Goal: Transaction & Acquisition: Purchase product/service

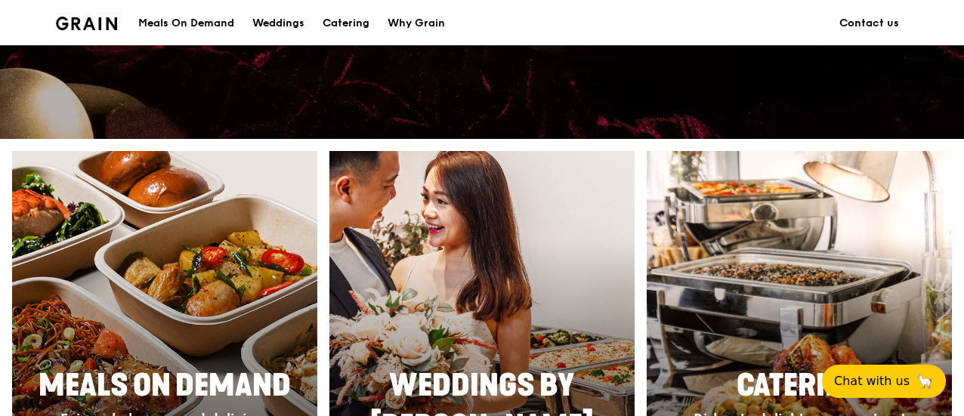
click at [218, 26] on div "Meals On Demand" at bounding box center [186, 23] width 96 height 45
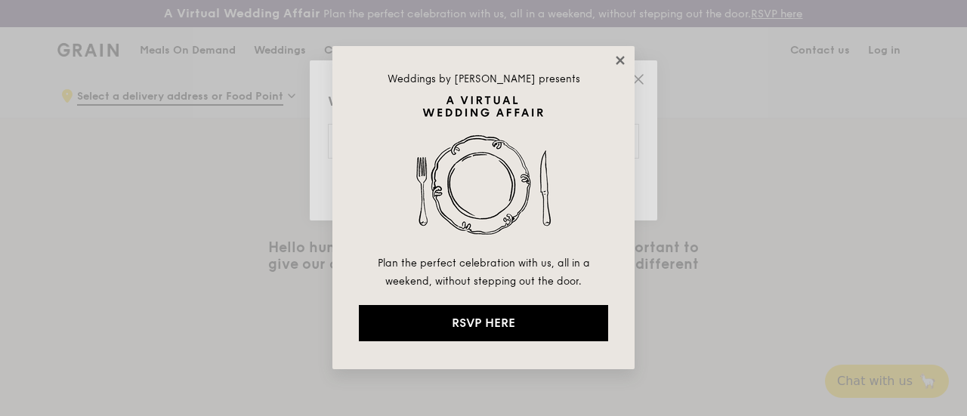
click at [613, 57] on icon at bounding box center [620, 61] width 14 height 14
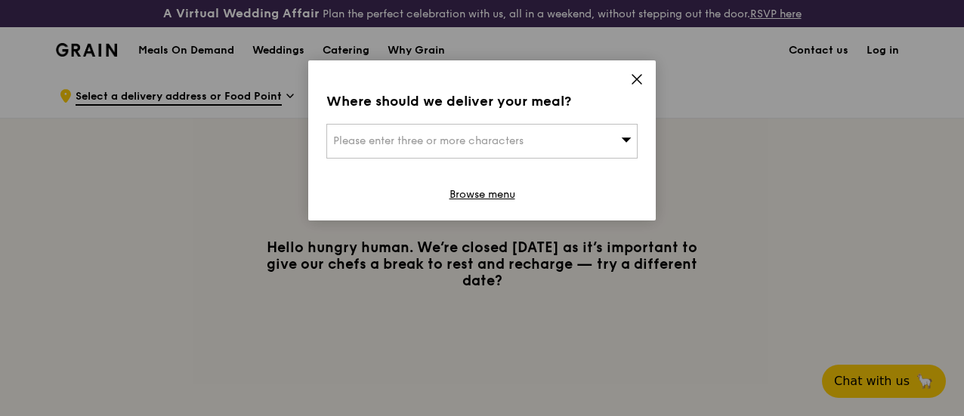
click at [634, 76] on icon at bounding box center [636, 79] width 9 height 9
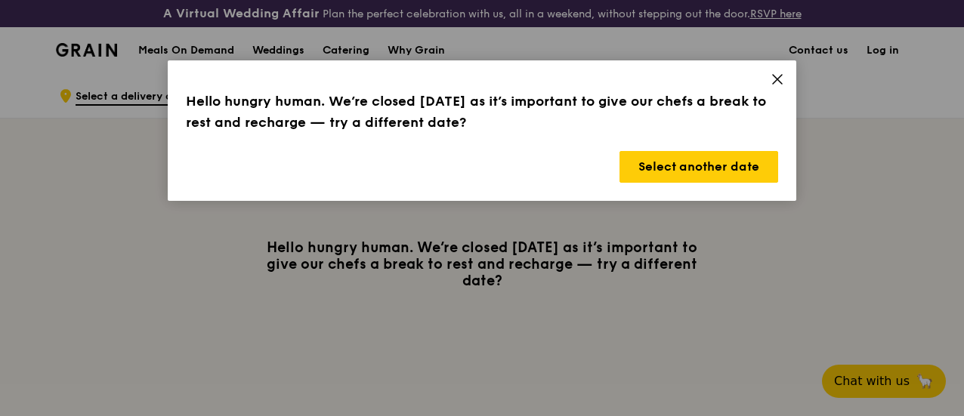
click at [778, 76] on icon at bounding box center [777, 80] width 14 height 14
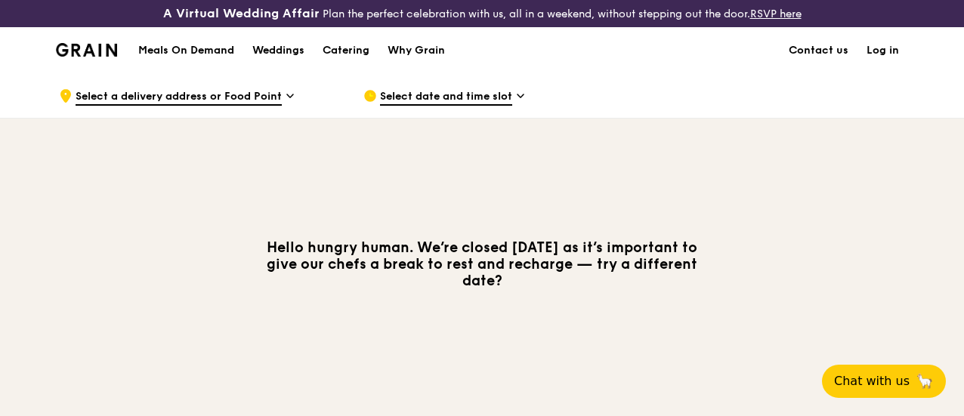
click at [214, 58] on h1 "Meals On Demand" at bounding box center [186, 50] width 96 height 15
click at [219, 58] on h1 "Meals On Demand" at bounding box center [186, 50] width 96 height 15
click at [239, 106] on span "Select a delivery address or Food Point" at bounding box center [179, 97] width 206 height 17
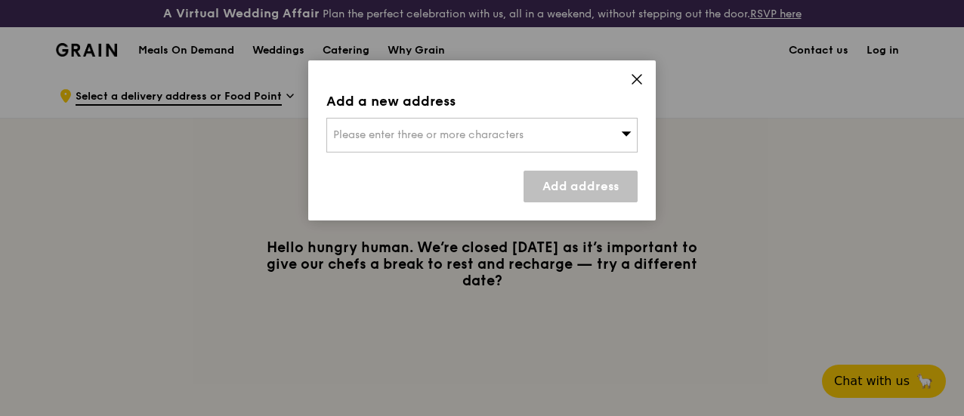
click at [443, 129] on span "Please enter three or more characters" at bounding box center [428, 134] width 190 height 13
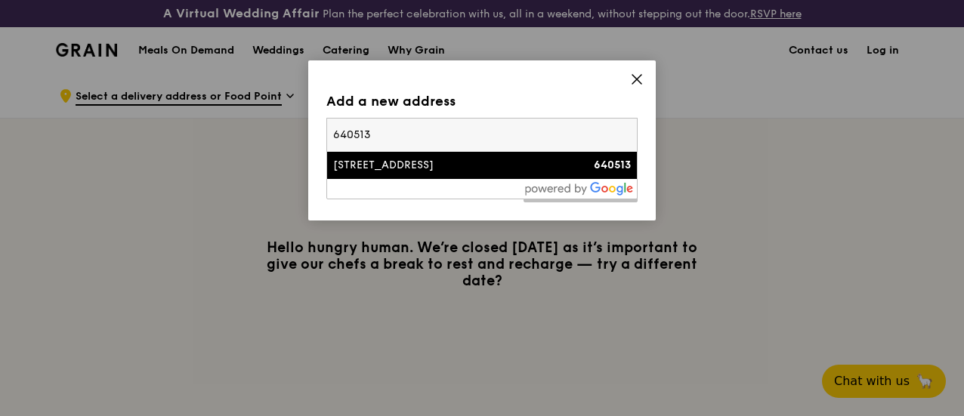
type input "640513"
click at [421, 161] on div "[STREET_ADDRESS]" at bounding box center [445, 165] width 224 height 15
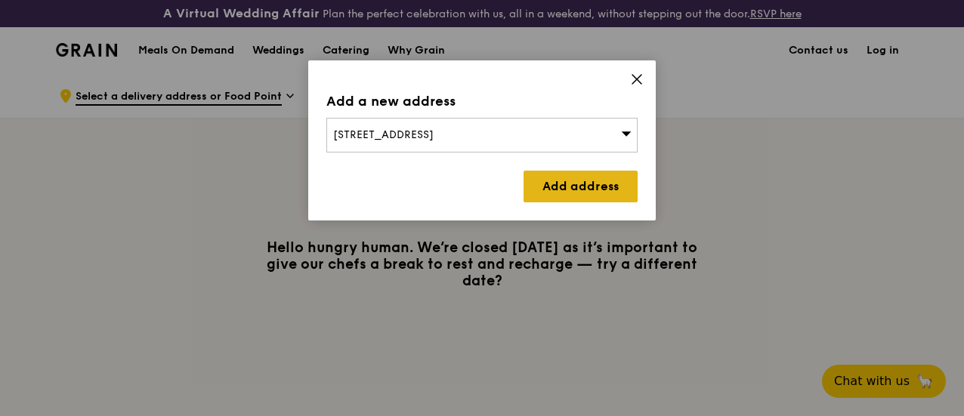
click at [600, 190] on link "Add address" at bounding box center [580, 187] width 114 height 32
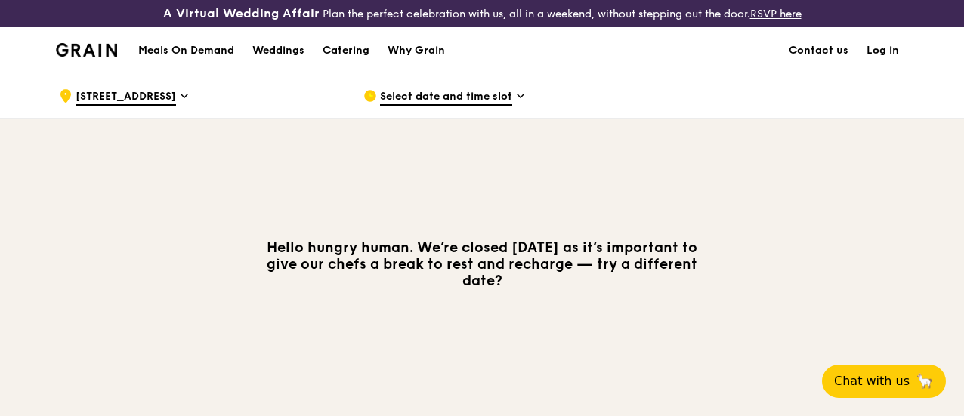
click at [458, 105] on span "Select date and time slot" at bounding box center [446, 97] width 132 height 17
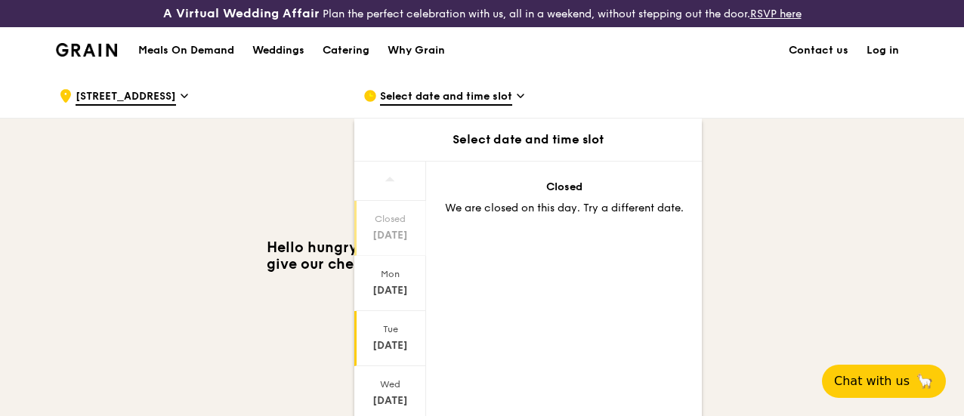
click at [398, 353] on div "[DATE]" at bounding box center [390, 345] width 67 height 15
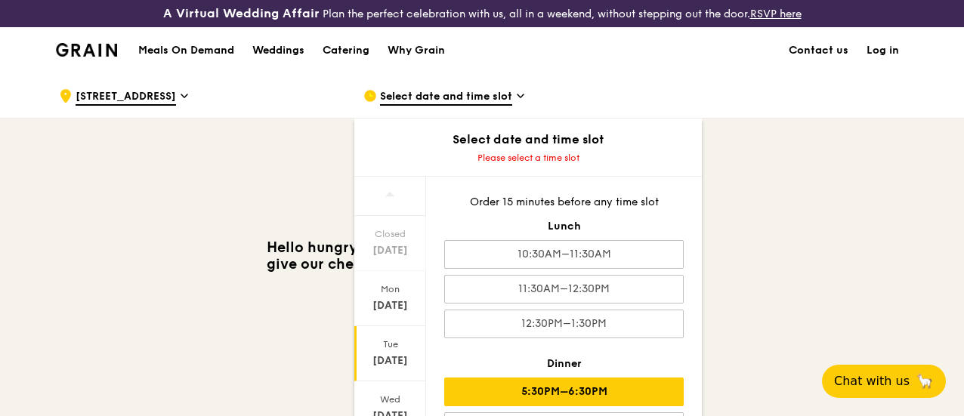
click at [588, 401] on div "5:30PM–6:30PM" at bounding box center [563, 392] width 239 height 29
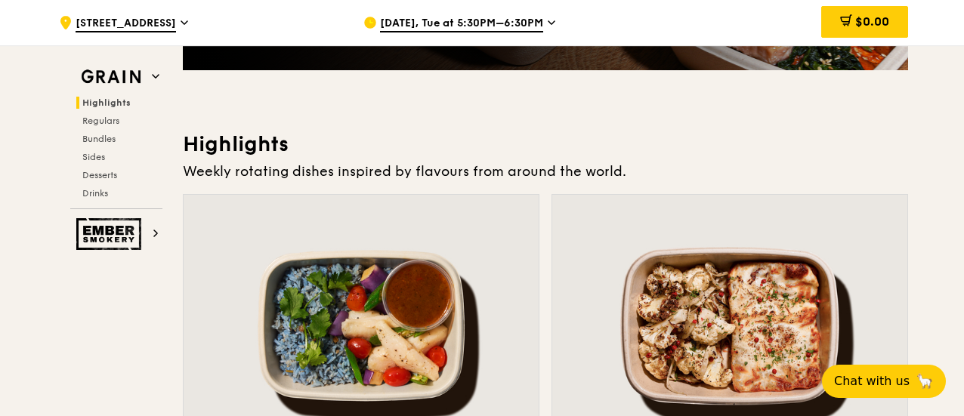
scroll to position [378, 0]
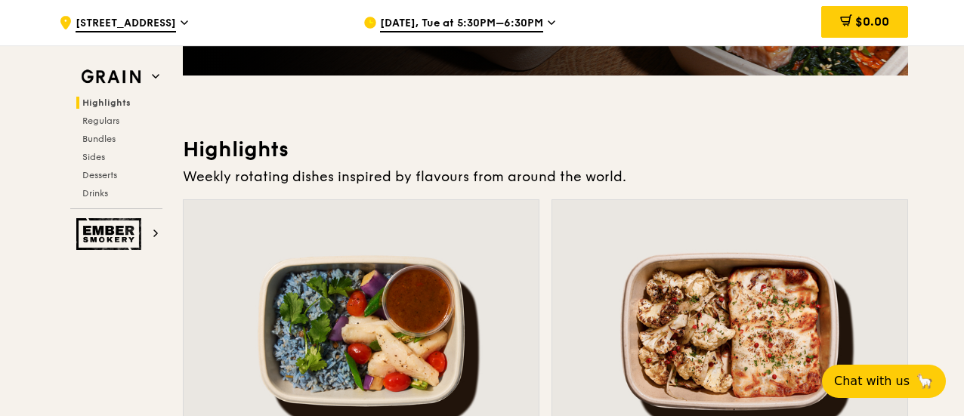
drag, startPoint x: 146, startPoint y: 315, endPoint x: 272, endPoint y: 264, distance: 135.9
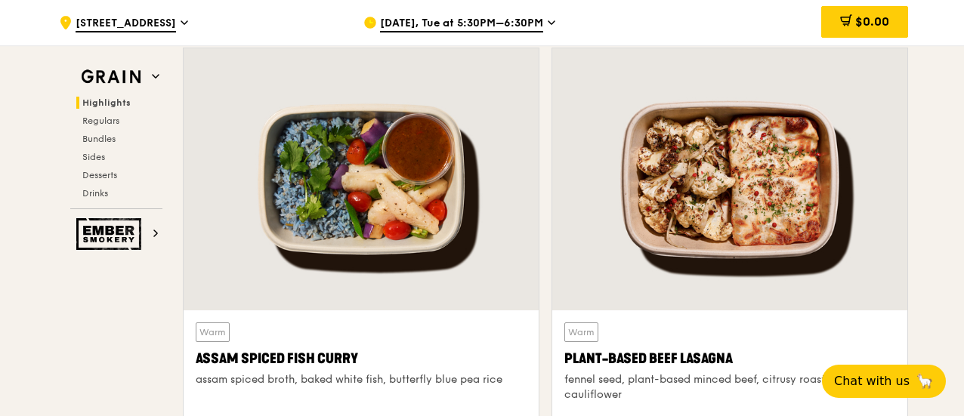
scroll to position [529, 0]
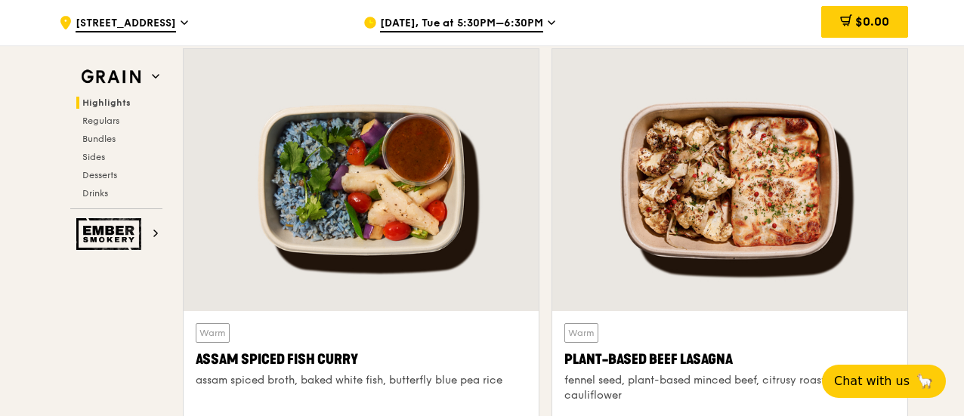
click at [760, 159] on div at bounding box center [729, 180] width 355 height 262
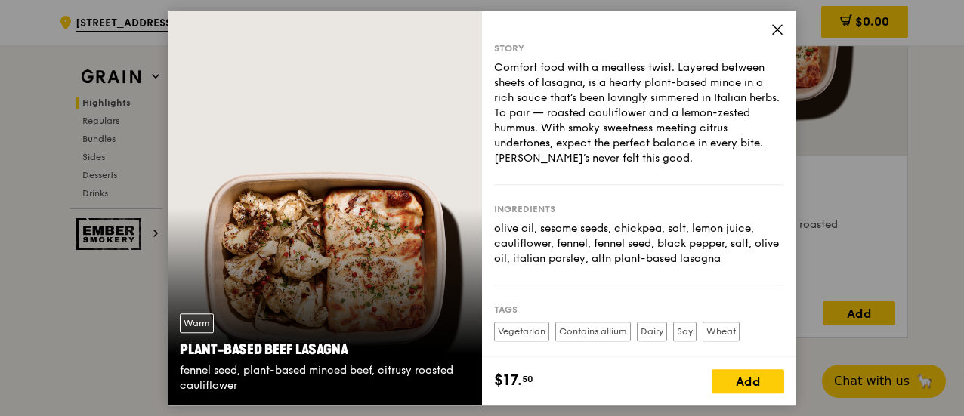
scroll to position [680, 0]
drag, startPoint x: 178, startPoint y: 348, endPoint x: 354, endPoint y: 348, distance: 176.7
click at [354, 348] on div "Warm Plant-Based Beef Lasagna fennel seed, plant-based minced beef, citrusy roa…" at bounding box center [325, 353] width 314 height 104
copy div "Plant-Based Beef Lasagna"
drag, startPoint x: 181, startPoint y: 368, endPoint x: 241, endPoint y: 381, distance: 61.2
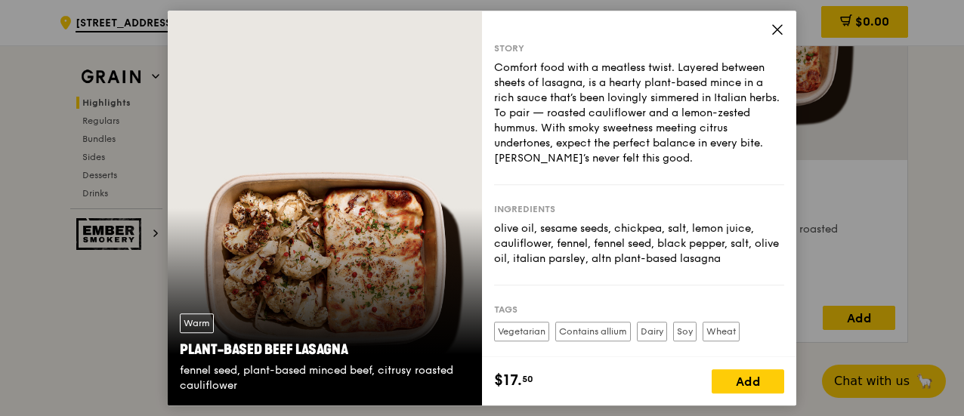
click at [241, 381] on div "fennel seed, plant-based minced beef, citrusy roasted cauliflower" at bounding box center [325, 378] width 290 height 30
drag, startPoint x: 746, startPoint y: 256, endPoint x: 385, endPoint y: 303, distance: 364.1
click at [527, 233] on div "olive oil, sesame seeds, chickpea, salt, lemon juice, cauliflower, fennel, fenn…" at bounding box center [639, 243] width 290 height 45
drag, startPoint x: 179, startPoint y: 369, endPoint x: 242, endPoint y: 384, distance: 64.5
click at [242, 384] on div "Warm Plant-Based Beef Lasagna fennel seed, plant-based minced beef, citrusy roa…" at bounding box center [325, 353] width 314 height 104
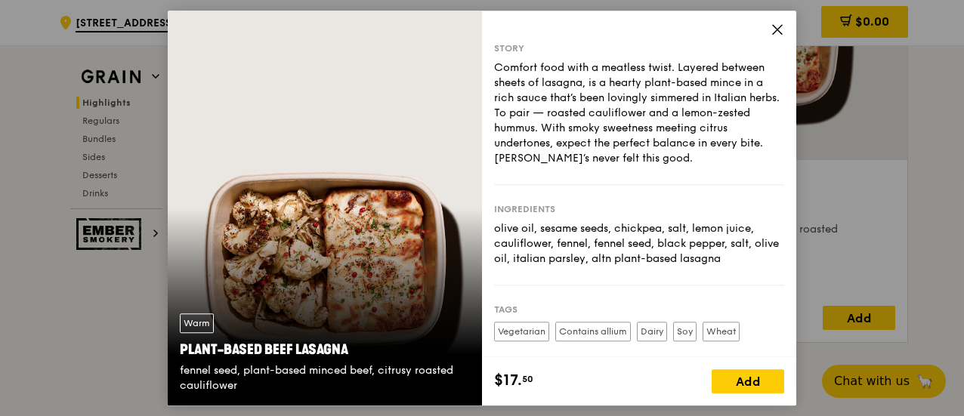
copy div "fennel seed, plant-based minced beef, citrusy roasted cauliflower"
click at [597, 282] on div "Ingredients olive oil, sesame seeds, chickpea, salt, lemon juice, cauliflower, …" at bounding box center [639, 235] width 290 height 100
drag, startPoint x: 615, startPoint y: 225, endPoint x: 663, endPoint y: 224, distance: 48.3
click at [663, 224] on div "olive oil, sesame seeds, chickpea, salt, lemon juice, cauliflower, fennel, fenn…" at bounding box center [639, 243] width 290 height 45
copy div "chickpea"
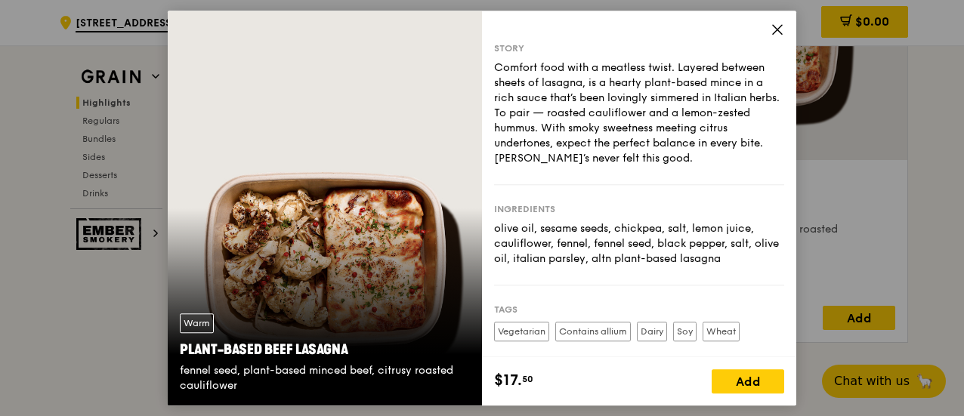
click at [775, 36] on icon at bounding box center [777, 30] width 14 height 14
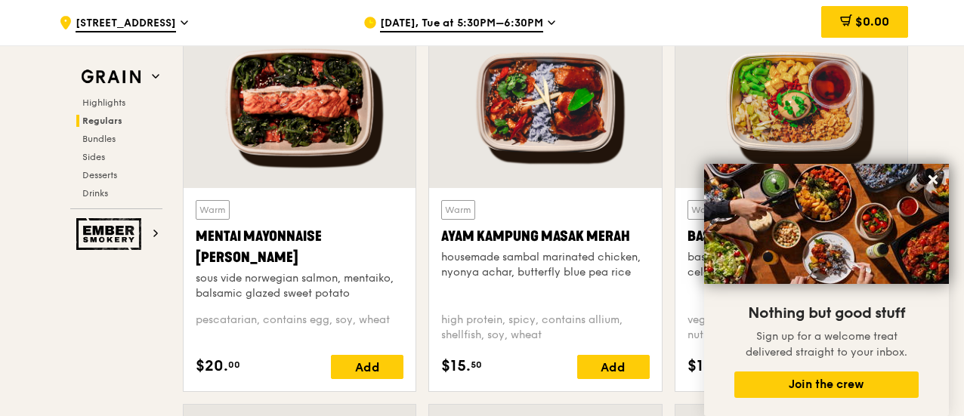
scroll to position [1511, 0]
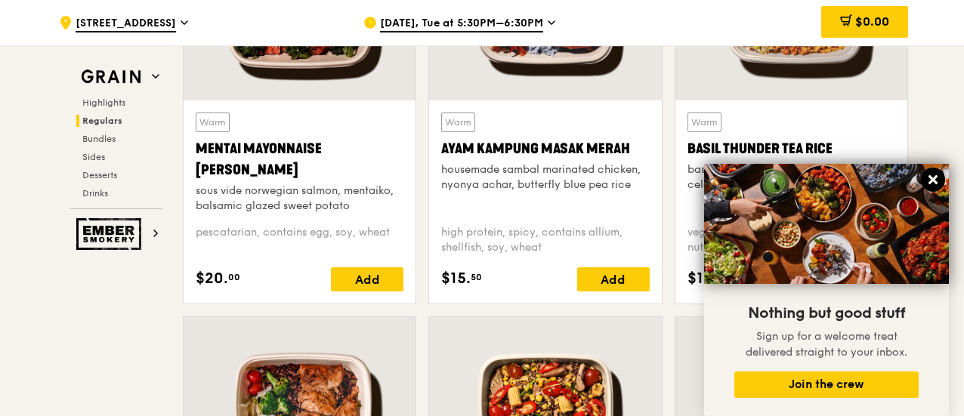
click at [934, 181] on icon at bounding box center [932, 179] width 9 height 9
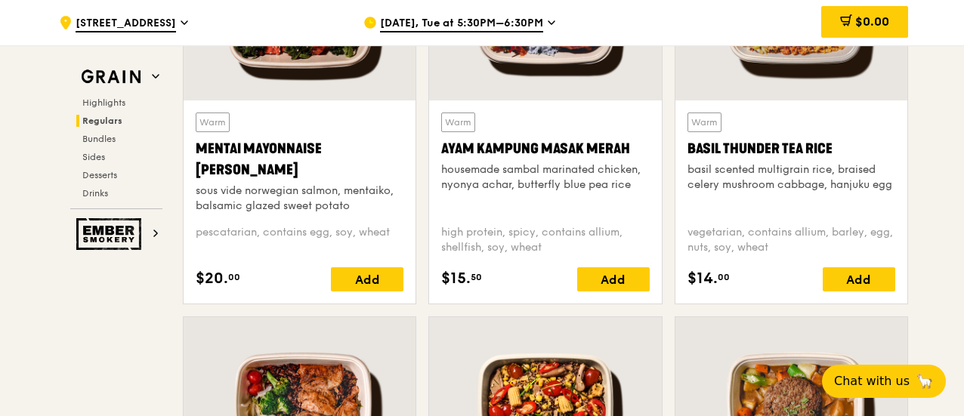
drag, startPoint x: 683, startPoint y: 163, endPoint x: 835, endPoint y: 156, distance: 152.7
click at [835, 156] on div "Warm Basil Thunder Tea [PERSON_NAME] scented multigrain rice, braised celery mu…" at bounding box center [791, 201] width 232 height 203
copy div "Basil Thunder Tea Rice"
drag, startPoint x: 686, startPoint y: 180, endPoint x: 909, endPoint y: 202, distance: 224.6
click at [909, 202] on div "Warm Basil Thunder Tea [PERSON_NAME] scented multigrain rice, braised celery mu…" at bounding box center [790, 122] width 245 height 388
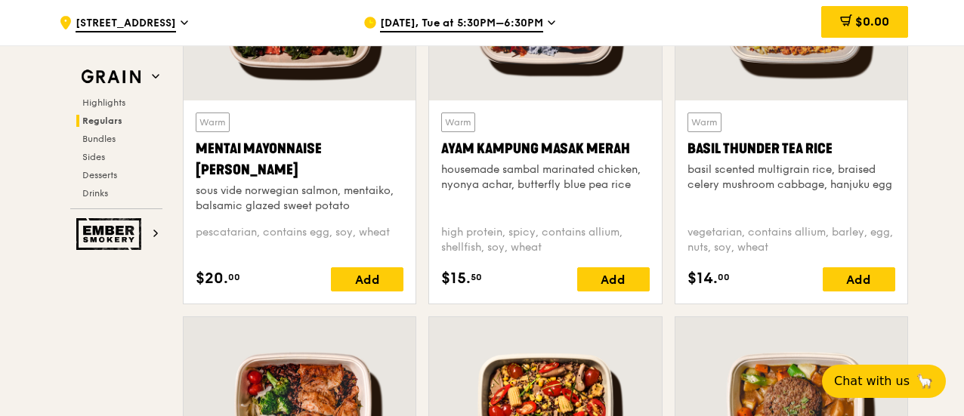
copy div "basil scented multigrain rice, braised celery mushroom cabbage, hanjuku egg"
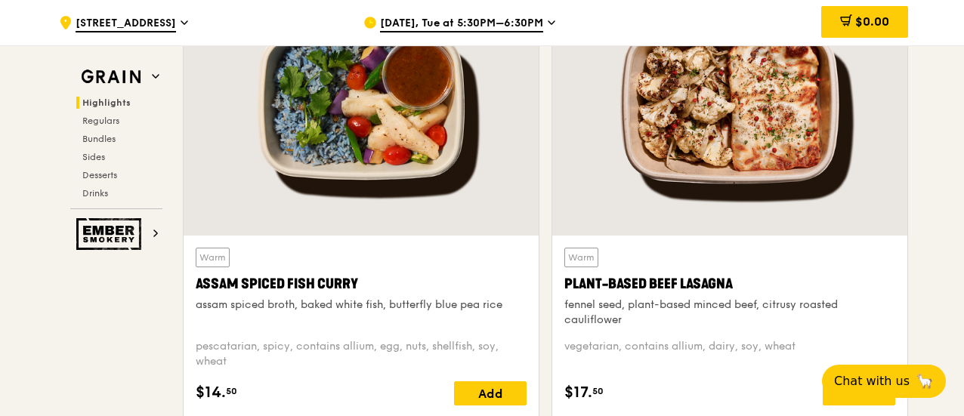
scroll to position [755, 0]
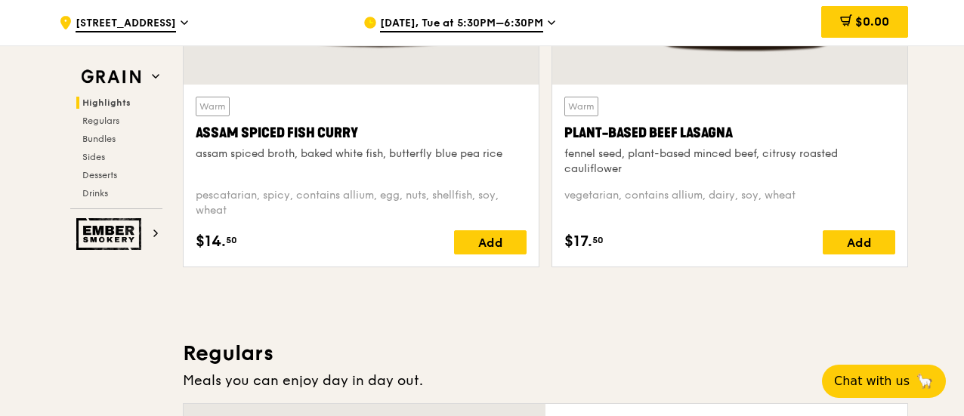
copy div "vegetarian, contains allium, dairy, soy, wheat"
drag, startPoint x: 807, startPoint y: 203, endPoint x: 562, endPoint y: 209, distance: 245.6
click at [562, 209] on div "Warm Plant-Based Beef Lasagna fennel seed, plant-based minced beef, citrusy roa…" at bounding box center [729, 176] width 355 height 182
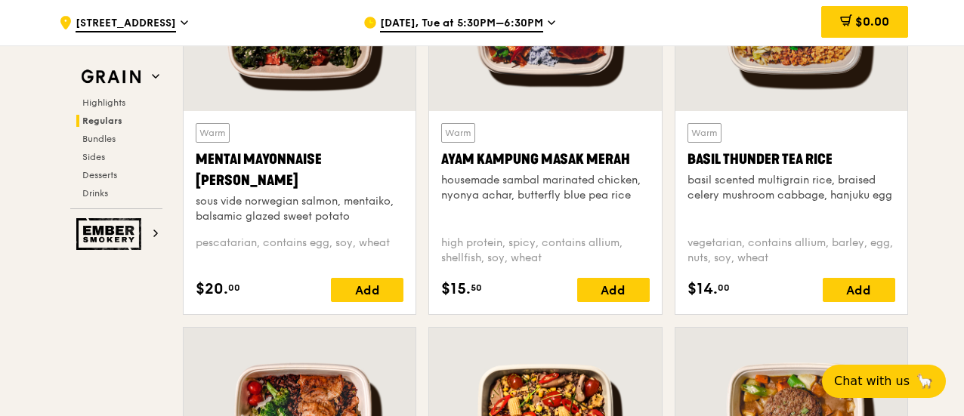
scroll to position [1586, 0]
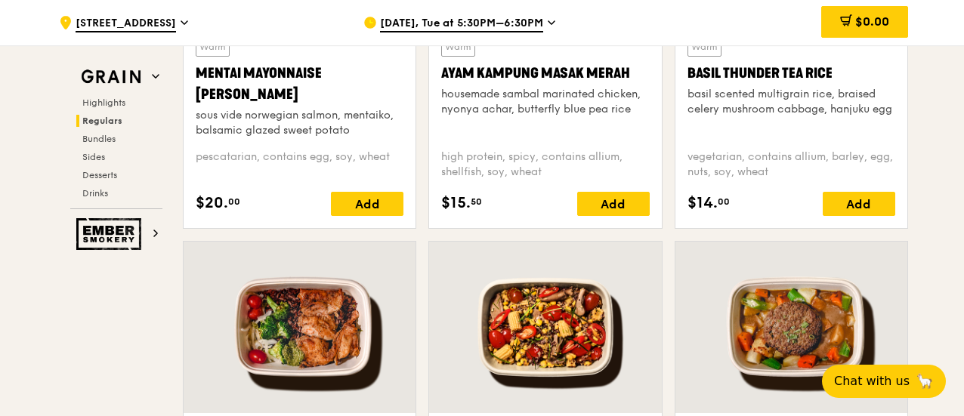
drag, startPoint x: 686, startPoint y: 164, endPoint x: 773, endPoint y: 179, distance: 88.9
click at [773, 179] on div "vegetarian, contains allium, barley, egg, nuts, soy, wheat" at bounding box center [791, 165] width 208 height 30
copy div "vegetarian, contains allium, barley, egg, nuts, soy, wheat"
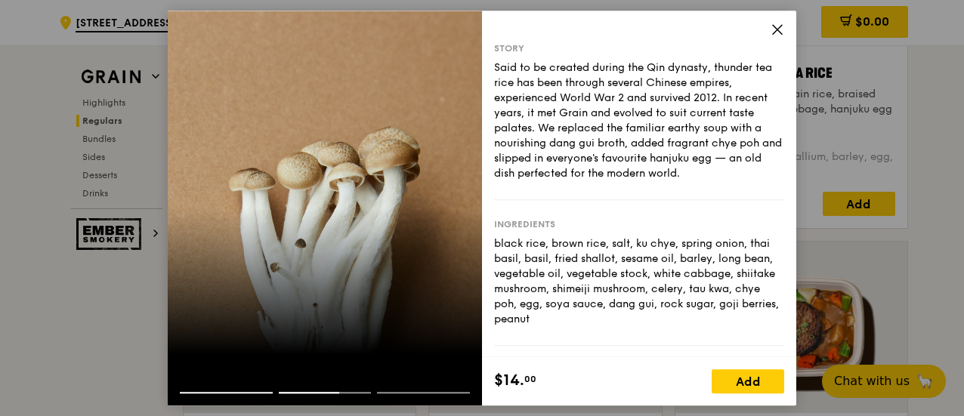
click at [776, 29] on icon at bounding box center [777, 30] width 14 height 14
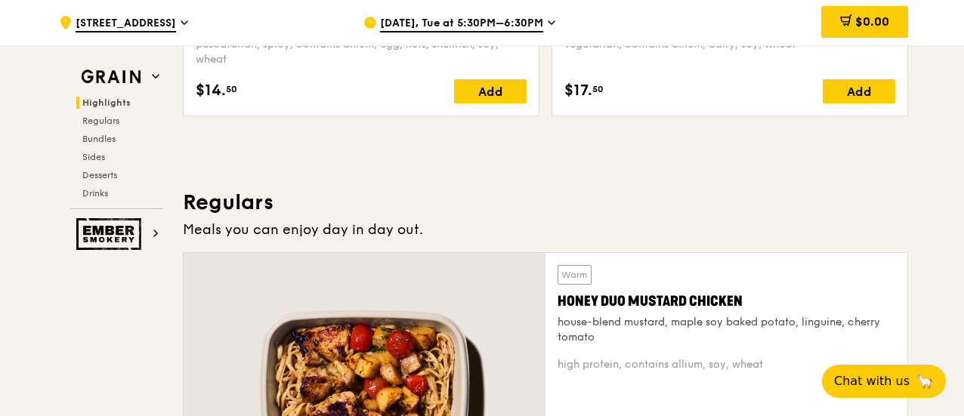
scroll to position [529, 0]
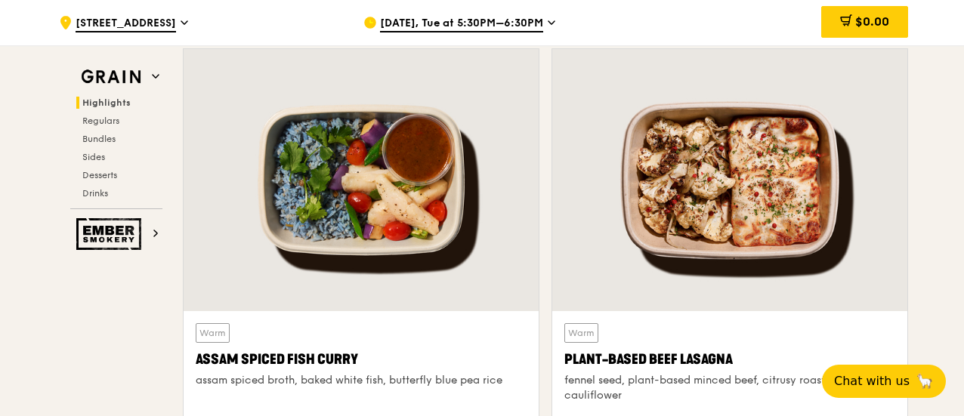
click at [756, 183] on div at bounding box center [729, 180] width 355 height 262
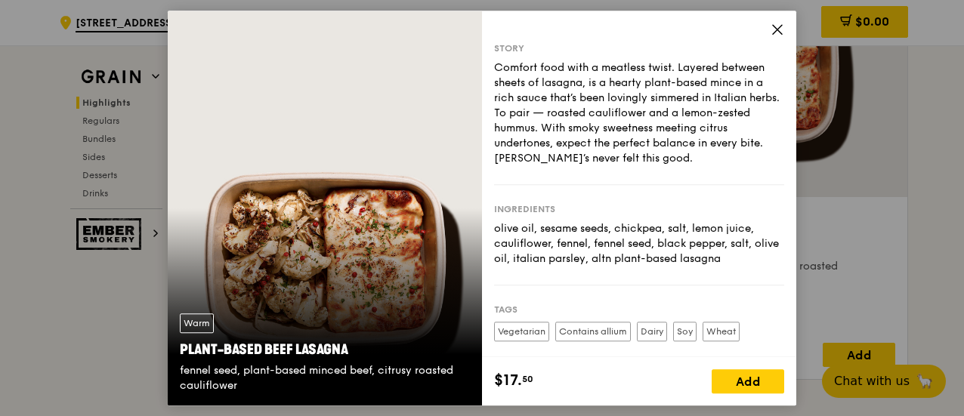
scroll to position [453, 0]
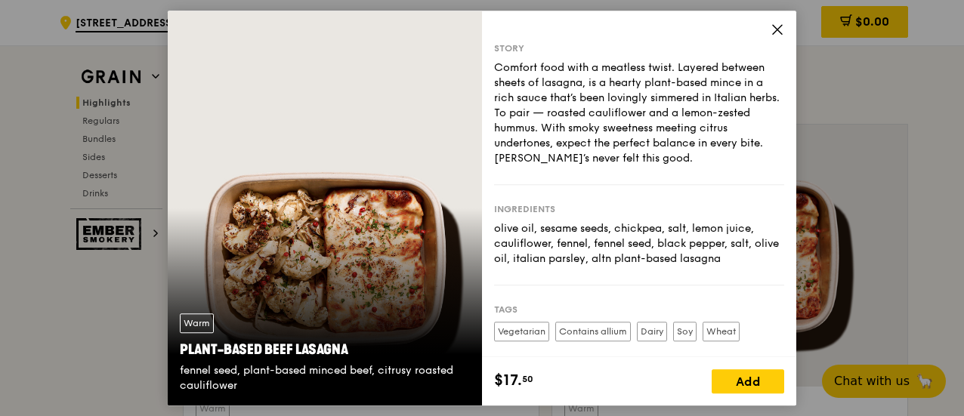
drag, startPoint x: 387, startPoint y: 200, endPoint x: 428, endPoint y: 187, distance: 43.7
click at [386, 200] on div "Warm Plant-Based Beef Lasagna fennel seed, plant-based minced beef, citrusy roa…" at bounding box center [325, 208] width 314 height 395
click at [778, 25] on icon at bounding box center [777, 30] width 14 height 14
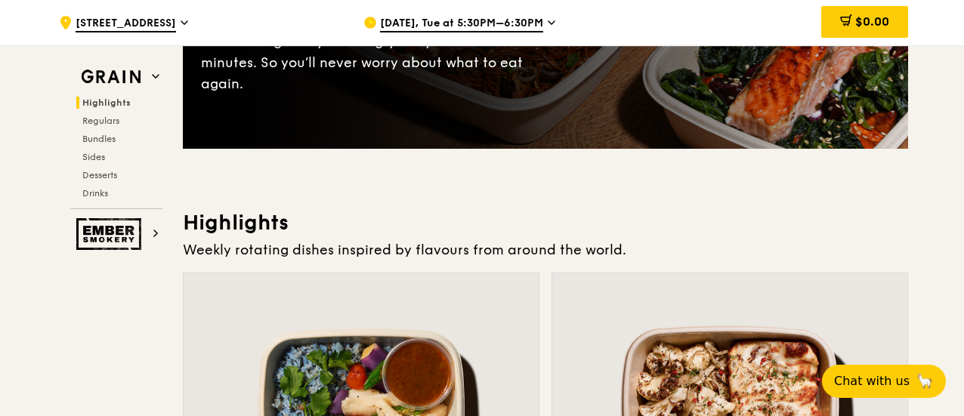
scroll to position [302, 0]
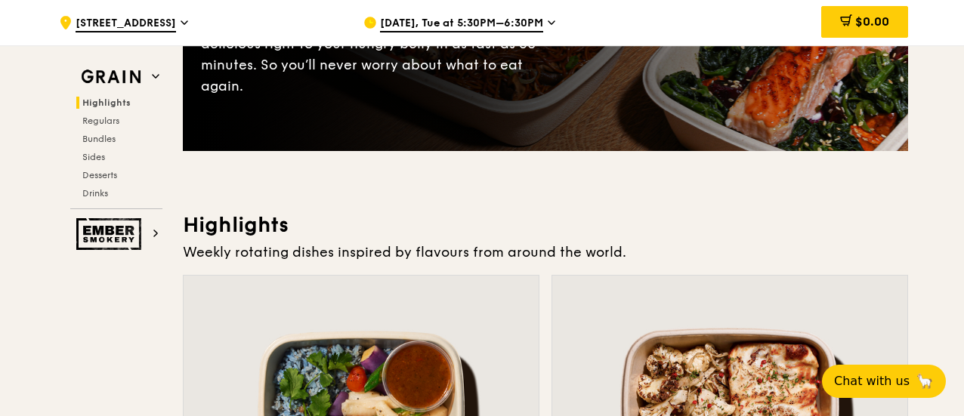
click at [701, 318] on div at bounding box center [729, 407] width 355 height 262
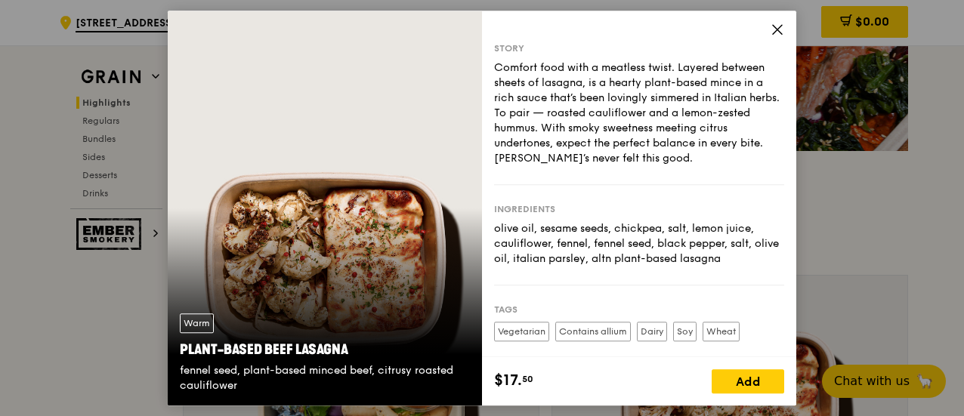
click at [282, 235] on div "Warm Plant-Based Beef Lasagna fennel seed, plant-based minced beef, citrusy roa…" at bounding box center [325, 208] width 314 height 395
click at [778, 35] on icon at bounding box center [777, 30] width 14 height 14
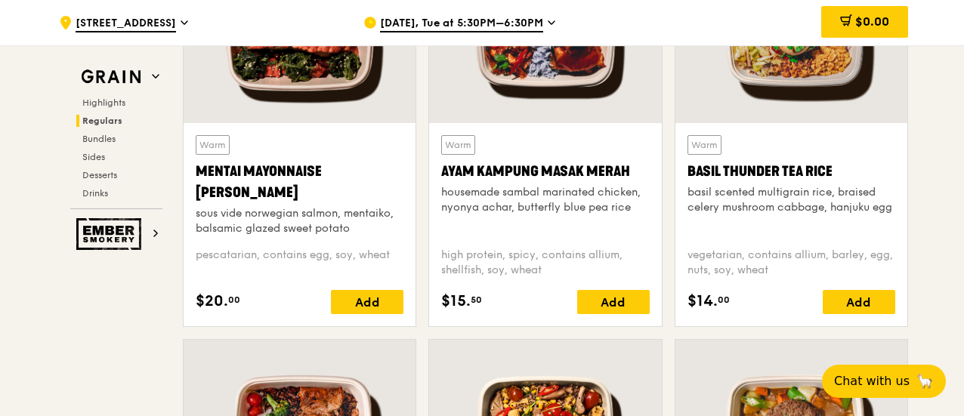
scroll to position [1511, 0]
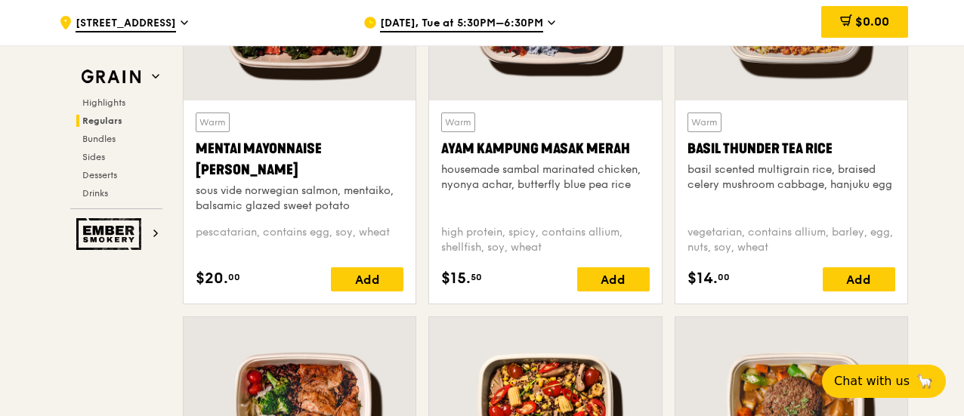
click at [802, 54] on div at bounding box center [791, 14] width 232 height 171
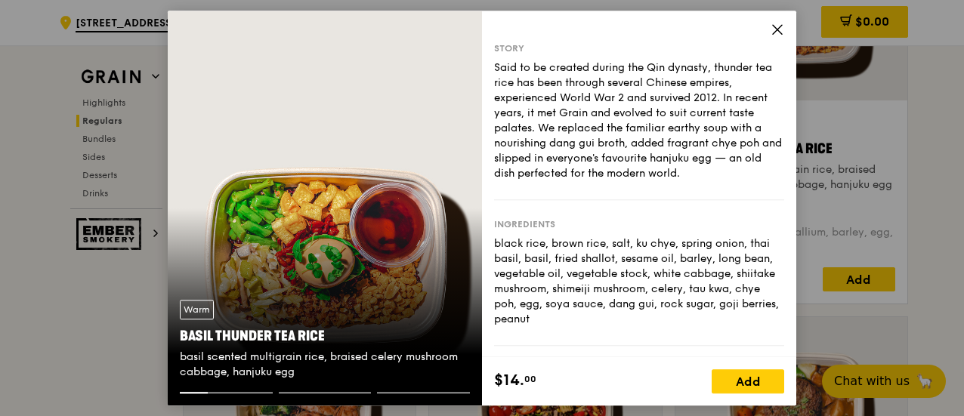
click at [780, 31] on icon at bounding box center [777, 29] width 9 height 9
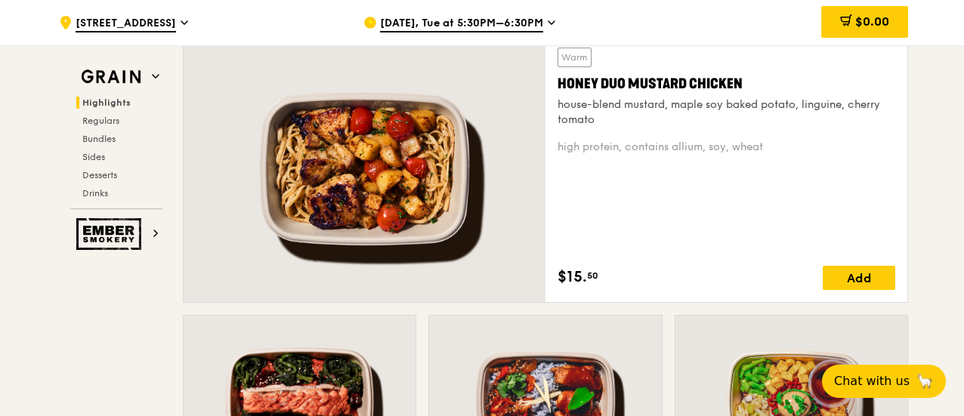
scroll to position [1133, 0]
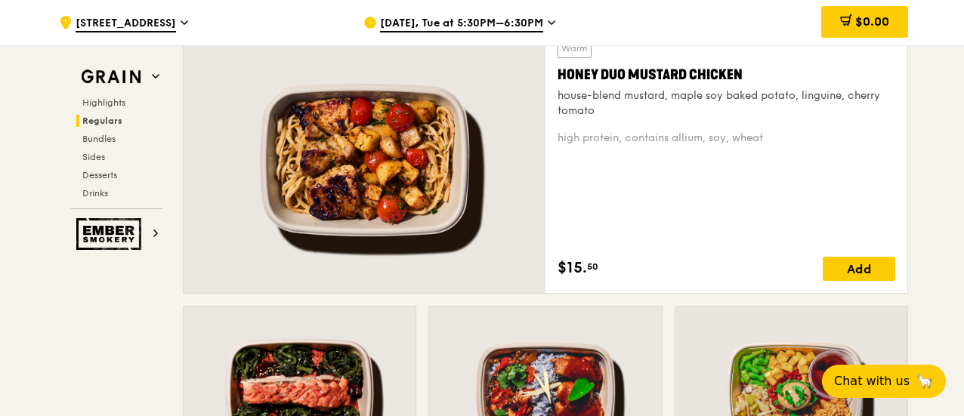
drag, startPoint x: 557, startPoint y: 87, endPoint x: 765, endPoint y: 77, distance: 207.9
click at [765, 77] on div "Honey Duo Mustard Chicken" at bounding box center [726, 74] width 338 height 21
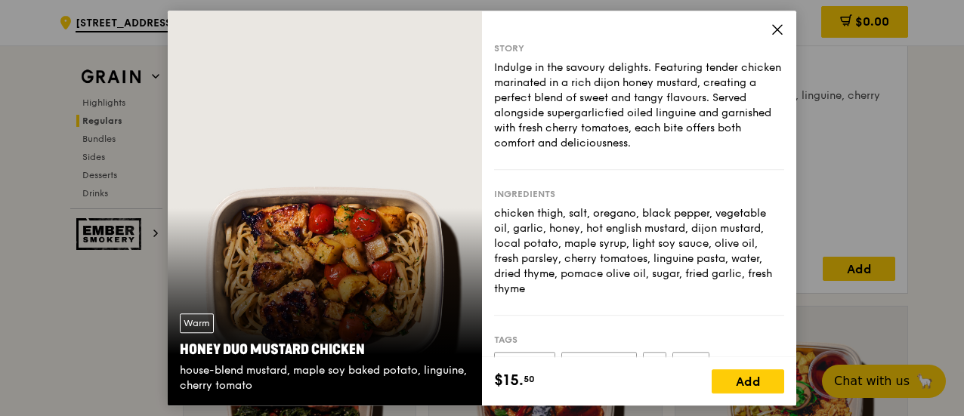
copy div "Honey Duo Mustard Chicken"
drag, startPoint x: 181, startPoint y: 371, endPoint x: 253, endPoint y: 389, distance: 74.0
click at [253, 389] on div "Warm Honey Duo Mustard Chicken house-blend mustard, maple soy baked potato, lin…" at bounding box center [325, 353] width 314 height 104
copy div "house-blend mustard, maple soy baked potato, linguine, cherry tomato"
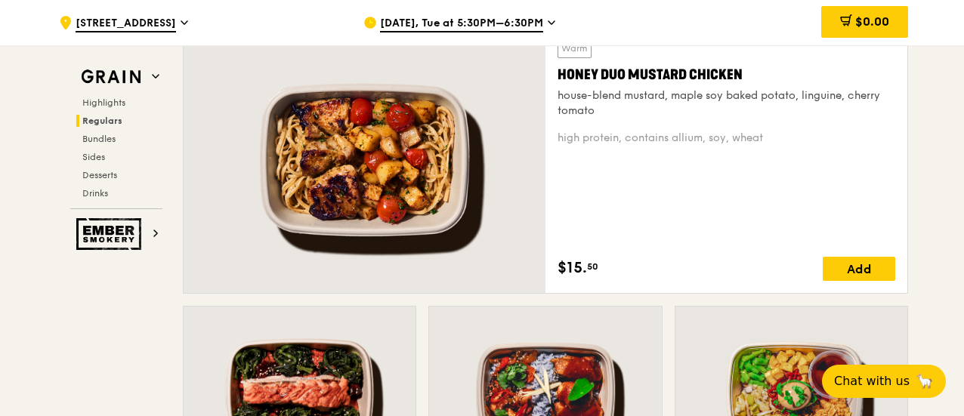
copy div "high protein, contains allium, soy, wheat"
drag, startPoint x: 556, startPoint y: 146, endPoint x: 764, endPoint y: 146, distance: 208.5
click at [764, 146] on div "Warm Honey Duo Mustard Chicken house-blend mustard, maple soy baked potato, lin…" at bounding box center [726, 159] width 362 height 267
click at [432, 187] on div at bounding box center [365, 159] width 362 height 267
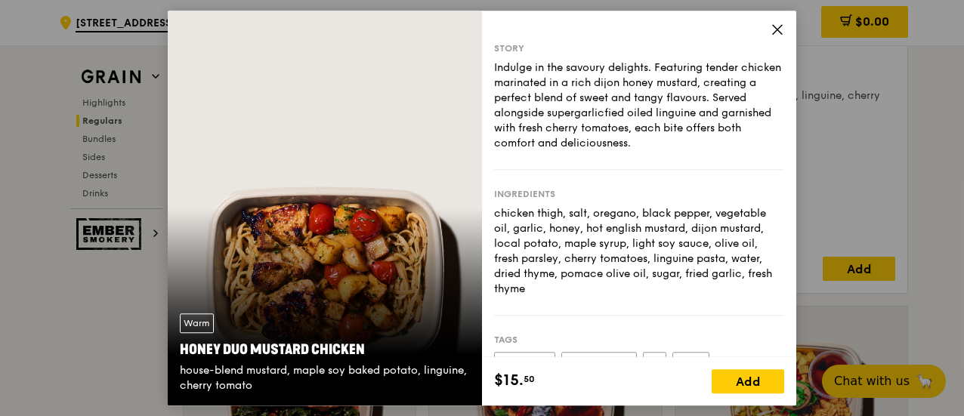
click at [781, 26] on icon at bounding box center [777, 30] width 14 height 14
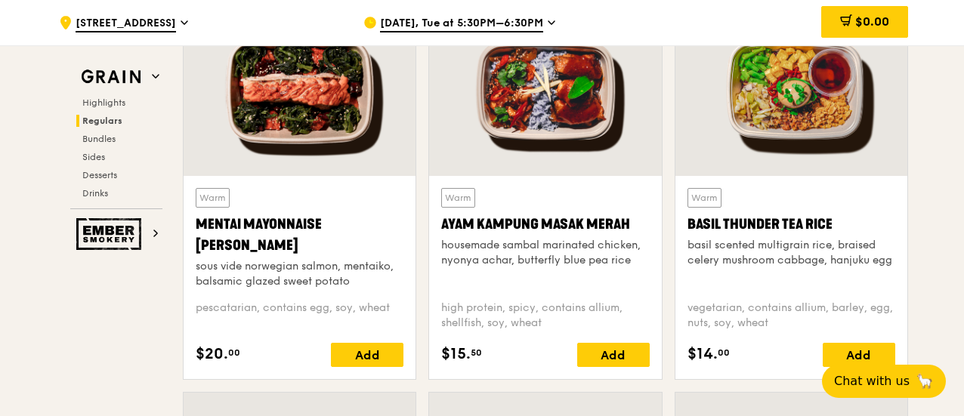
scroll to position [1813, 0]
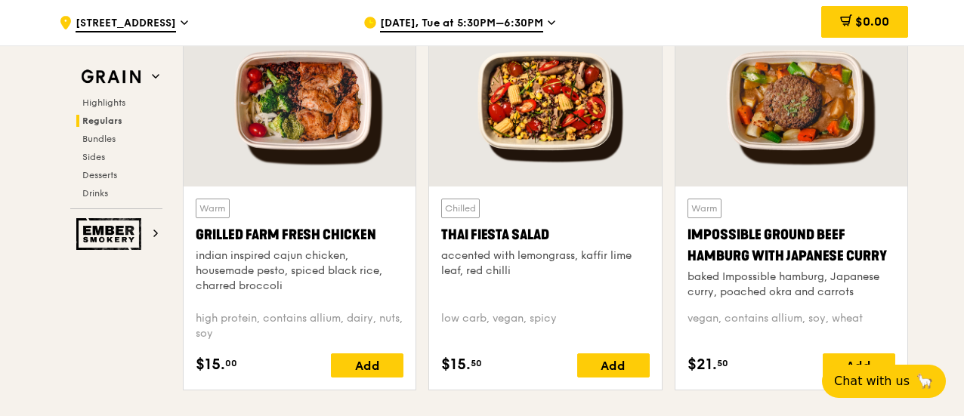
click at [372, 137] on div at bounding box center [300, 100] width 232 height 171
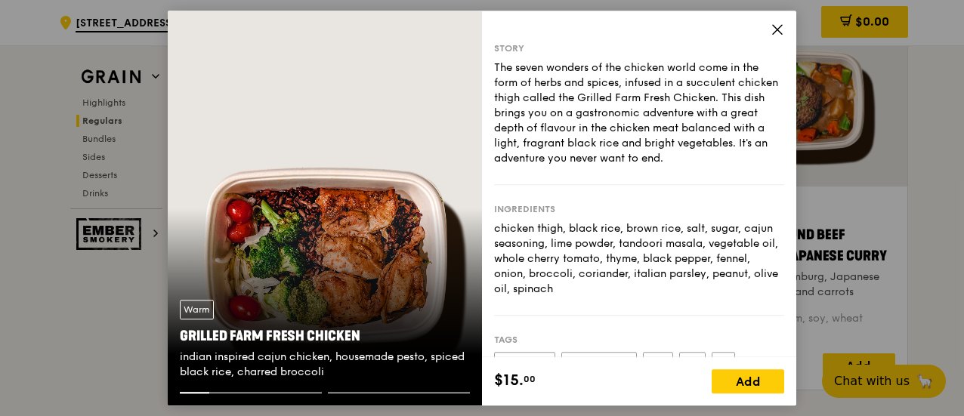
click at [778, 31] on icon at bounding box center [777, 30] width 14 height 14
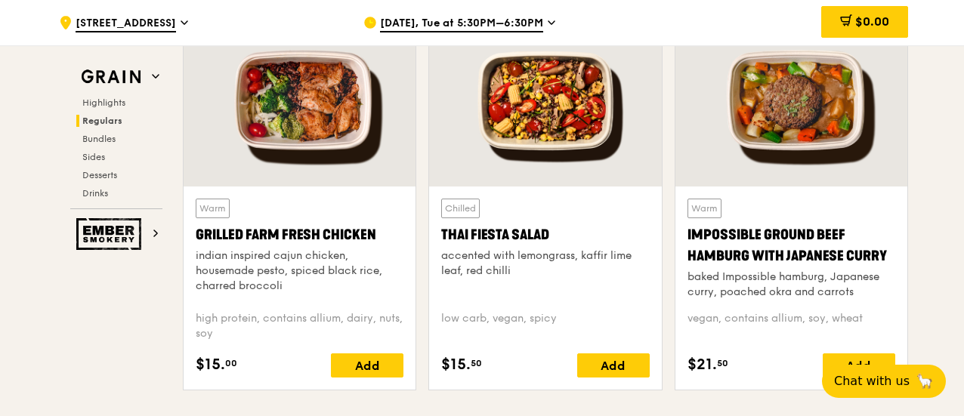
drag, startPoint x: 197, startPoint y: 244, endPoint x: 374, endPoint y: 249, distance: 176.8
click at [374, 245] on div "Grilled Farm Fresh Chicken" at bounding box center [300, 234] width 208 height 21
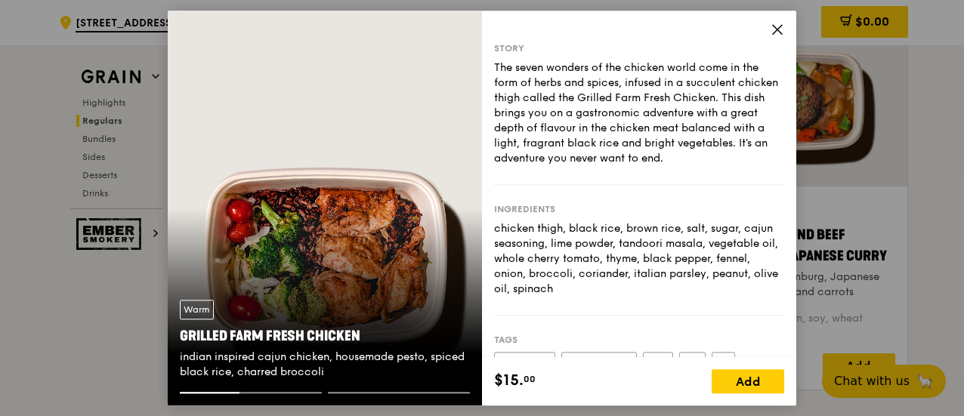
click at [775, 29] on icon at bounding box center [777, 30] width 14 height 14
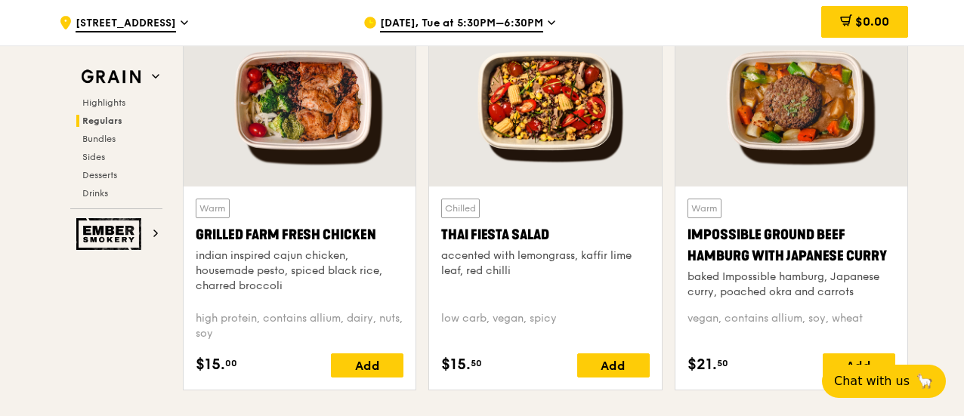
scroll to position [1888, 0]
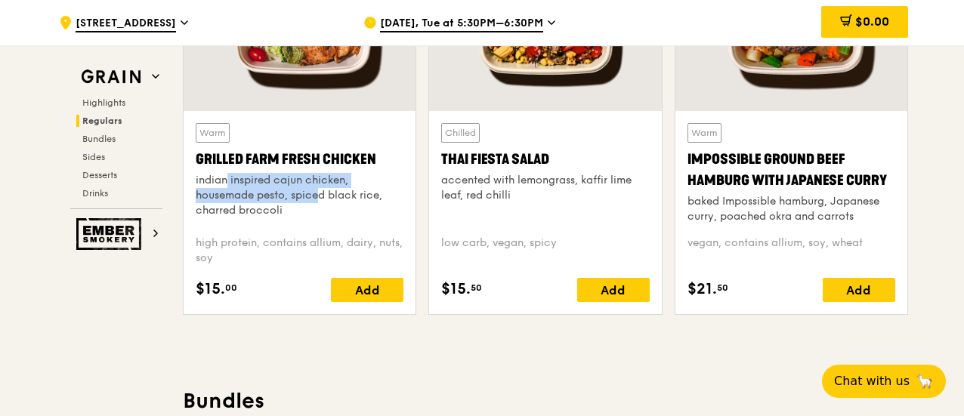
drag, startPoint x: 199, startPoint y: 186, endPoint x: 292, endPoint y: 213, distance: 96.8
click at [292, 213] on div "indian inspired cajun chicken, housemade pesto, spiced black rice, charred broc…" at bounding box center [300, 195] width 208 height 45
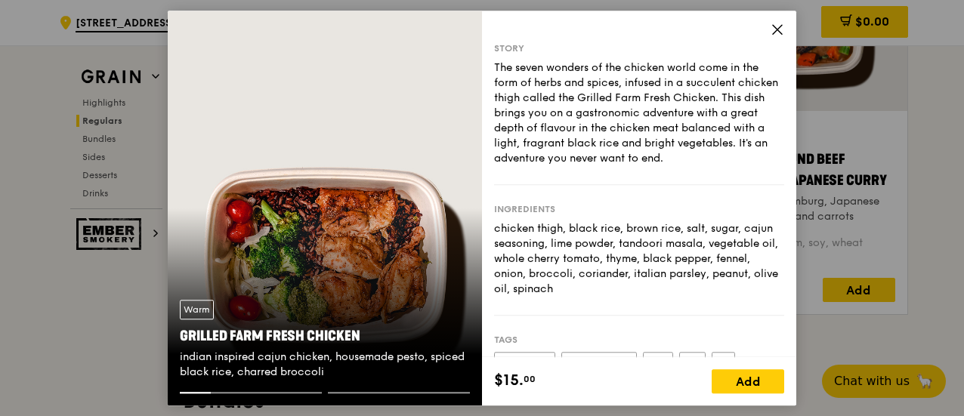
drag, startPoint x: 763, startPoint y: 27, endPoint x: 772, endPoint y: 26, distance: 9.1
click at [765, 26] on div "Story The seven wonders of the chicken world come in the form of herbs and spic…" at bounding box center [639, 184] width 314 height 347
click at [772, 26] on icon at bounding box center [777, 30] width 14 height 14
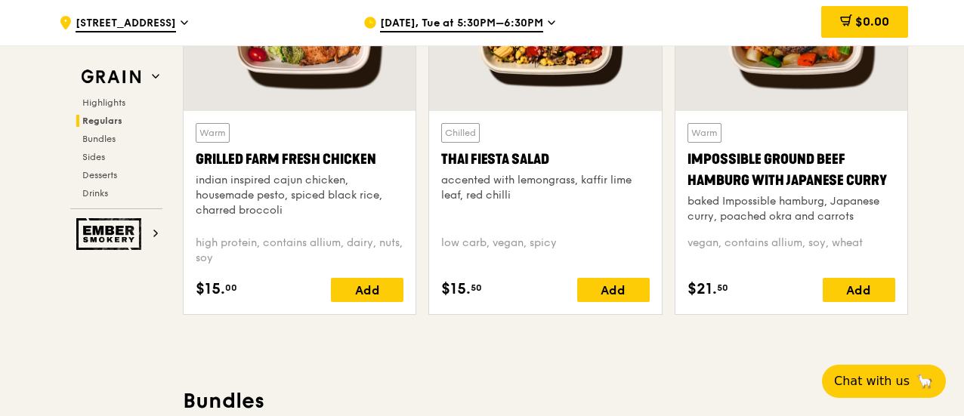
drag, startPoint x: 192, startPoint y: 188, endPoint x: 287, endPoint y: 222, distance: 101.1
click at [287, 222] on div "Warm Grilled Farm Fresh Chicken indian inspired cajun chicken, housemade pesto,…" at bounding box center [300, 212] width 232 height 203
click at [323, 170] on div "Grilled Farm Fresh Chicken" at bounding box center [300, 159] width 208 height 21
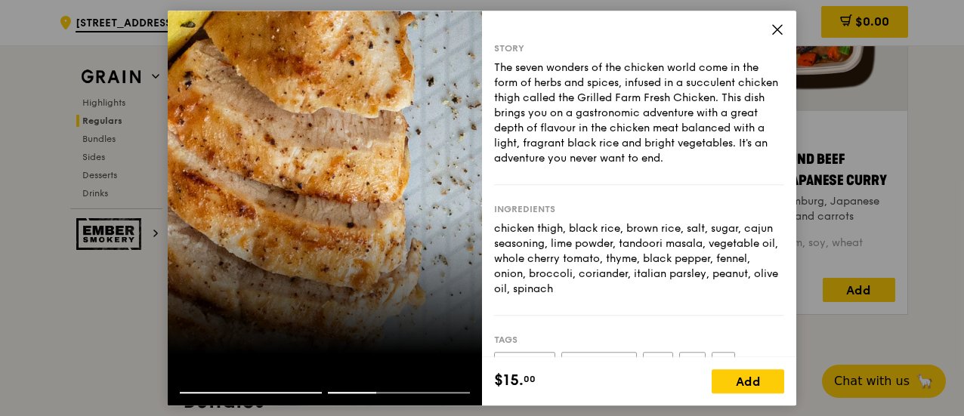
click at [773, 32] on icon at bounding box center [777, 29] width 9 height 9
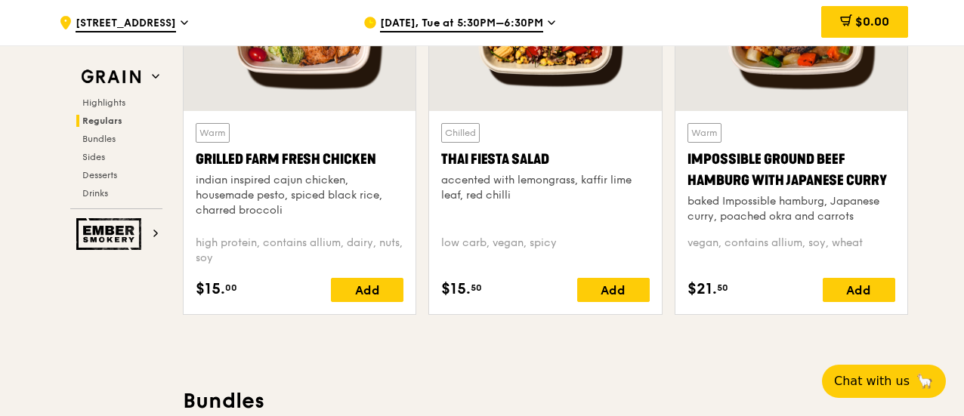
drag, startPoint x: 192, startPoint y: 252, endPoint x: 230, endPoint y: 263, distance: 40.2
click at [230, 263] on div "Warm Grilled Farm Fresh Chicken indian inspired cajun chicken, housemade pesto,…" at bounding box center [300, 212] width 232 height 203
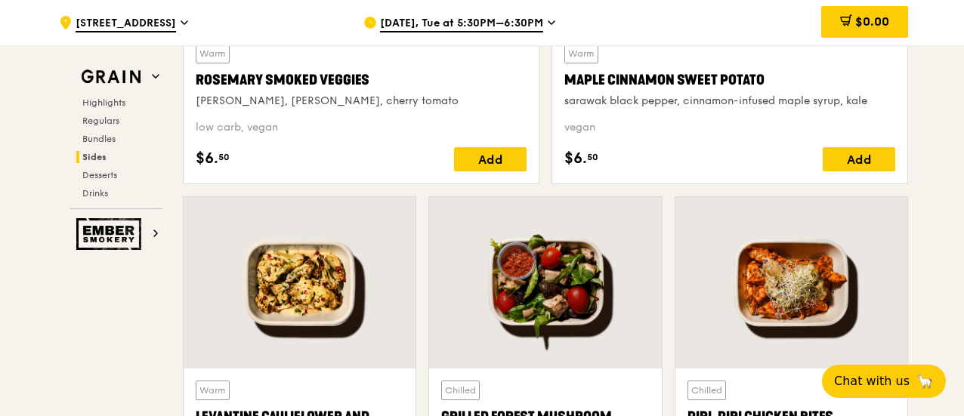
scroll to position [3987, 0]
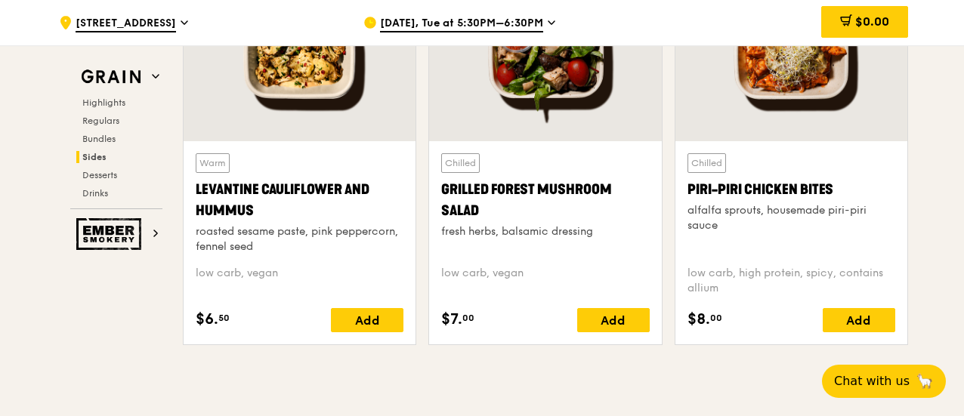
click at [390, 211] on div "Levantine Cauliflower and Hummus" at bounding box center [300, 200] width 208 height 42
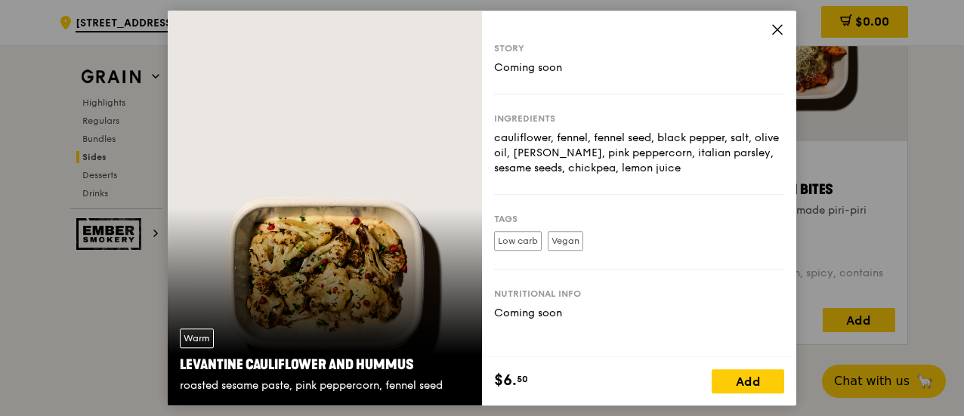
click at [771, 29] on icon at bounding box center [777, 30] width 14 height 14
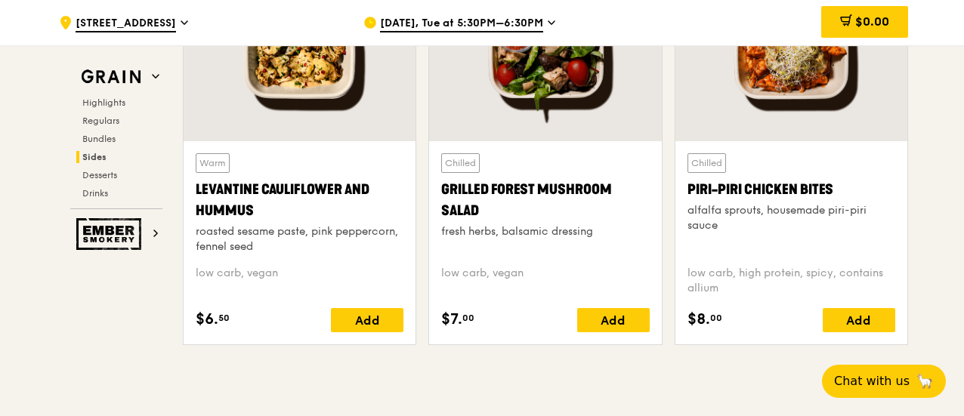
drag, startPoint x: 189, startPoint y: 194, endPoint x: 255, endPoint y: 212, distance: 68.2
click at [255, 212] on div "Warm Levantine Cauliflower and Hummus roasted sesame paste, pink peppercorn, fe…" at bounding box center [300, 242] width 232 height 203
drag, startPoint x: 269, startPoint y: 249, endPoint x: 192, endPoint y: 244, distance: 77.2
click at [192, 244] on div "Warm Levantine Cauliflower and Hummus roasted sesame paste, pink peppercorn, fe…" at bounding box center [300, 242] width 232 height 203
drag, startPoint x: 293, startPoint y: 279, endPoint x: 193, endPoint y: 277, distance: 99.7
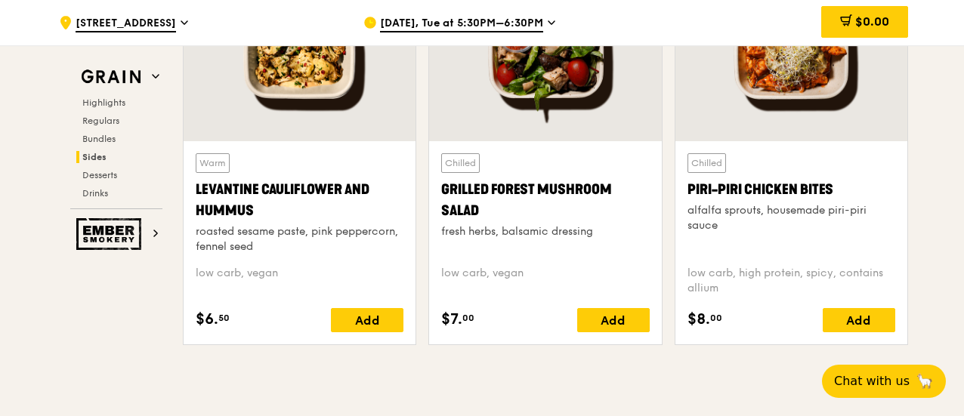
click at [193, 277] on div "Warm Levantine Cauliflower and Hummus roasted sesame paste, pink peppercorn, fe…" at bounding box center [300, 242] width 232 height 203
click at [289, 113] on div at bounding box center [300, 55] width 232 height 171
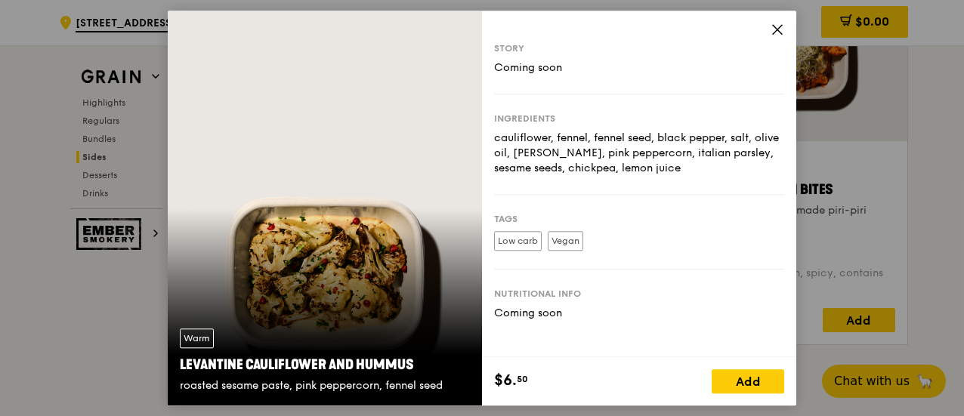
click at [776, 30] on icon at bounding box center [777, 29] width 9 height 9
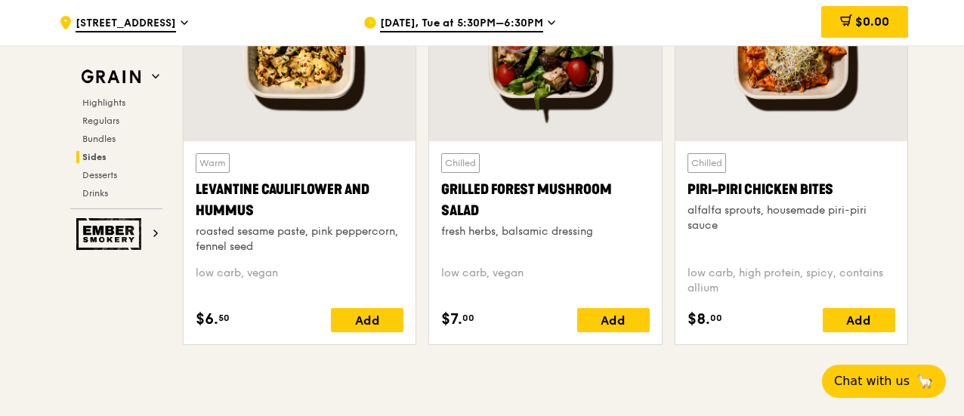
drag, startPoint x: 440, startPoint y: 196, endPoint x: 480, endPoint y: 219, distance: 46.0
click at [480, 219] on div "Chilled Grilled Forest Mushroom Salad fresh herbs, balsamic dressing low carb, …" at bounding box center [545, 242] width 232 height 203
drag, startPoint x: 438, startPoint y: 239, endPoint x: 600, endPoint y: 190, distance: 169.2
click at [595, 239] on div "Chilled Grilled Forest Mushroom Salad fresh herbs, balsamic dressing low carb, …" at bounding box center [545, 242] width 232 height 203
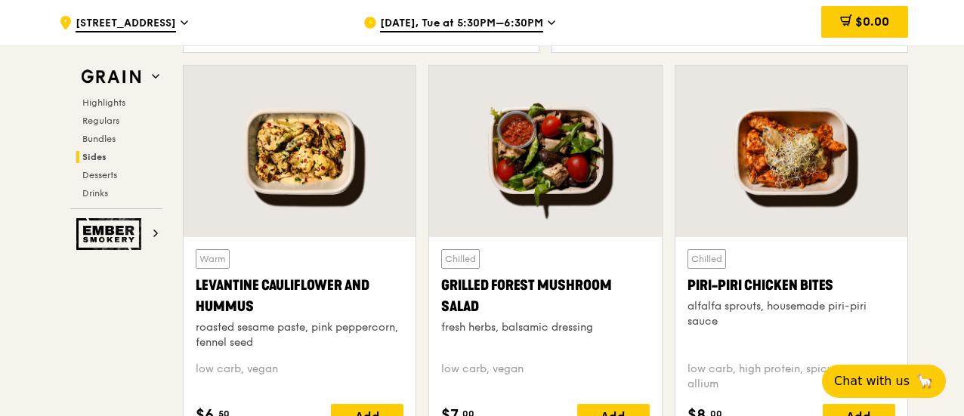
scroll to position [3836, 0]
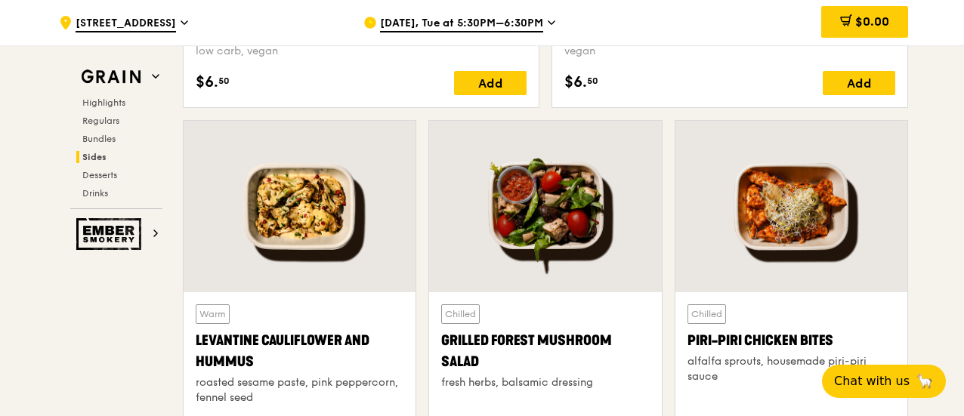
click at [577, 237] on div at bounding box center [545, 206] width 232 height 171
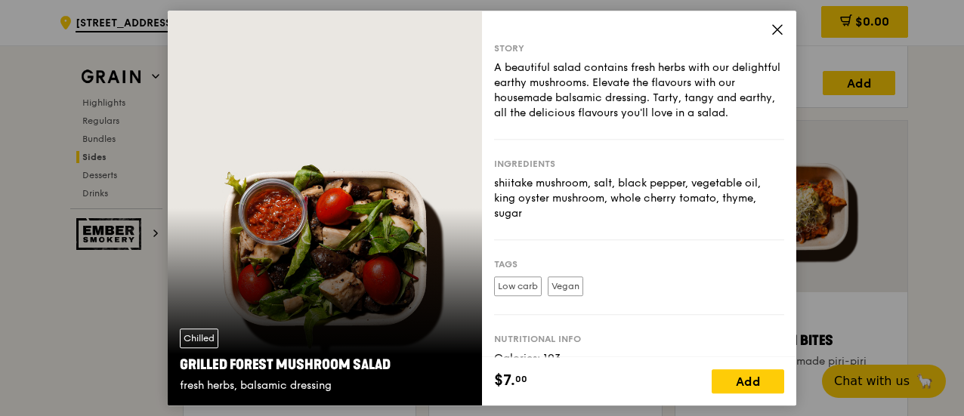
click at [781, 28] on icon at bounding box center [777, 30] width 14 height 14
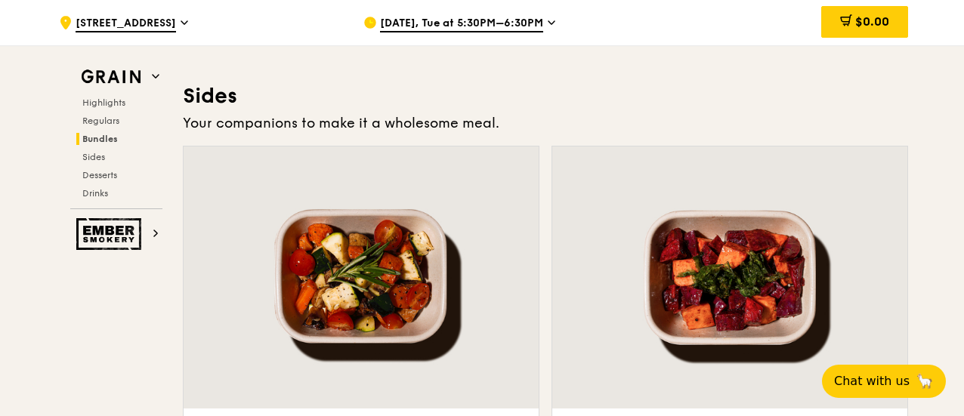
scroll to position [3610, 0]
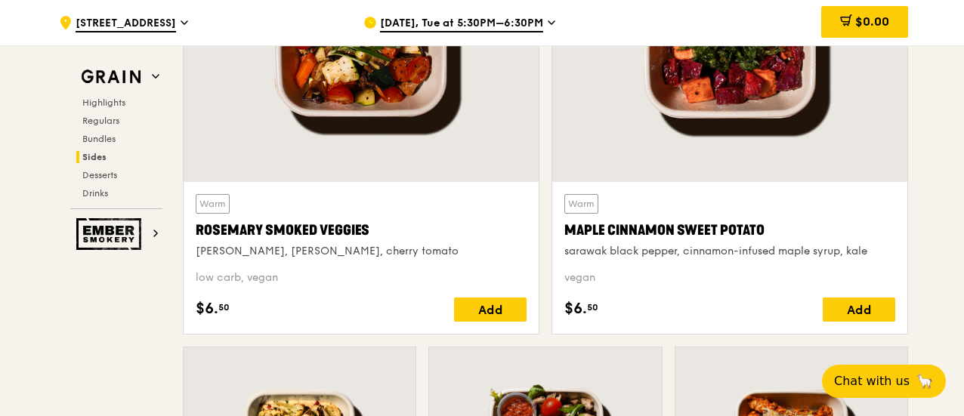
click at [722, 239] on div "Maple Cinnamon Sweet Potato" at bounding box center [729, 230] width 331 height 21
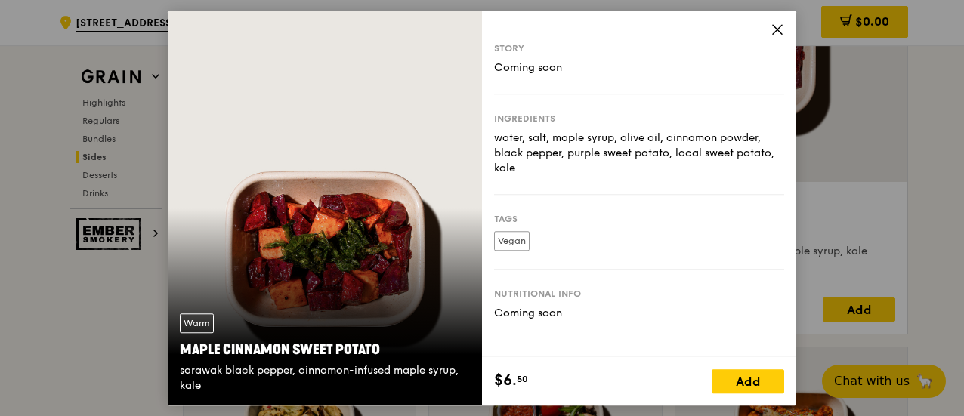
click at [766, 36] on div "Story Coming soon Ingredients water, salt, maple syrup, olive oil, cinnamon pow…" at bounding box center [639, 184] width 314 height 347
drag, startPoint x: 775, startPoint y: 32, endPoint x: 780, endPoint y: 51, distance: 19.6
click at [775, 32] on icon at bounding box center [777, 30] width 14 height 14
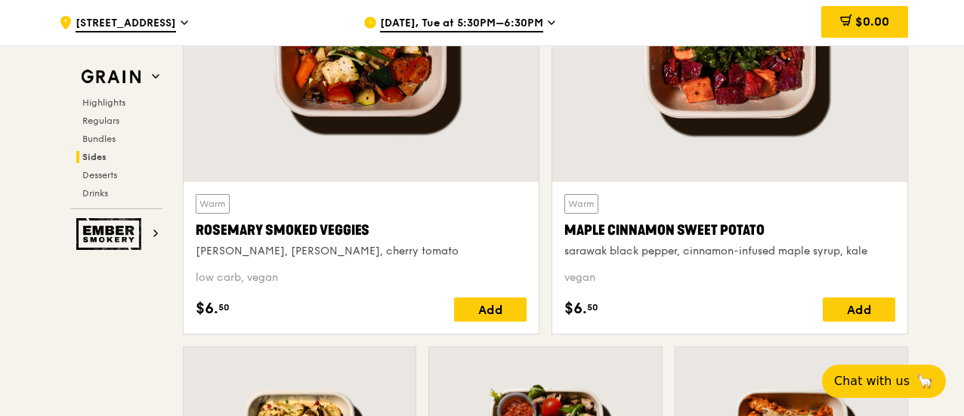
click at [565, 232] on div "Maple Cinnamon Sweet Potato" at bounding box center [729, 230] width 331 height 21
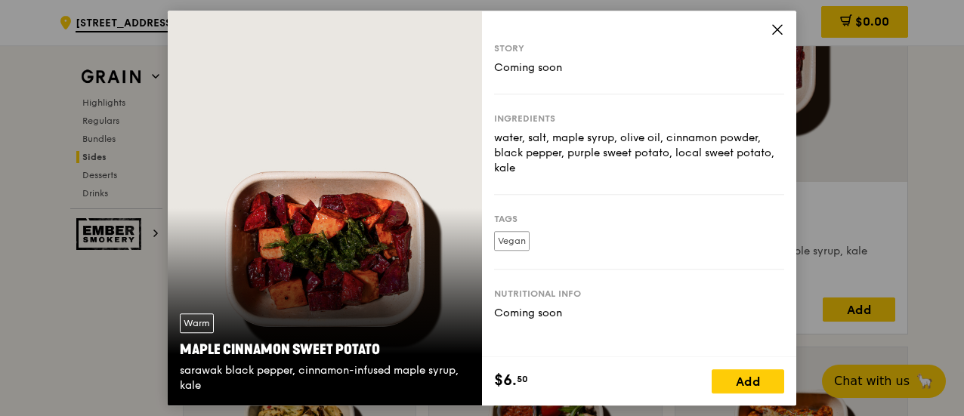
click at [776, 36] on icon at bounding box center [777, 30] width 14 height 14
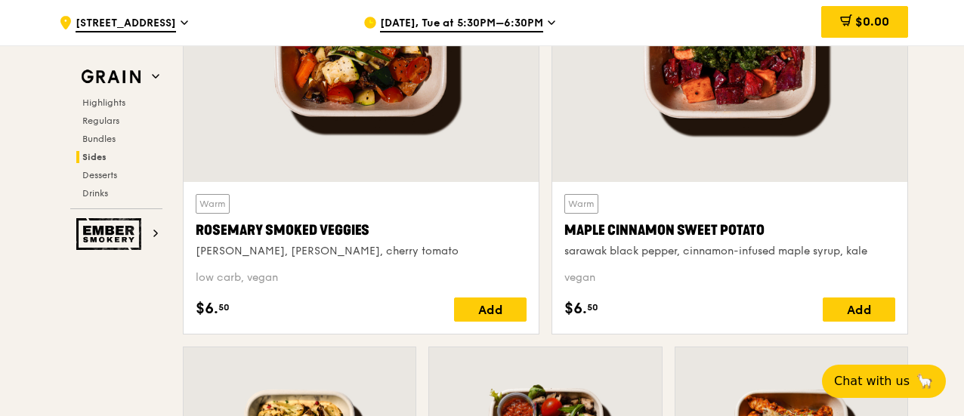
drag, startPoint x: 562, startPoint y: 238, endPoint x: 760, endPoint y: 242, distance: 197.9
click at [760, 242] on div "Warm Maple Cinnamon Sweet Potato sarawak black pepper, cinnamon-infused maple s…" at bounding box center [729, 258] width 355 height 152
drag, startPoint x: 566, startPoint y: 260, endPoint x: 867, endPoint y: 255, distance: 300.7
click at [867, 255] on div "sarawak black pepper, cinnamon-infused maple syrup, kale" at bounding box center [729, 251] width 331 height 15
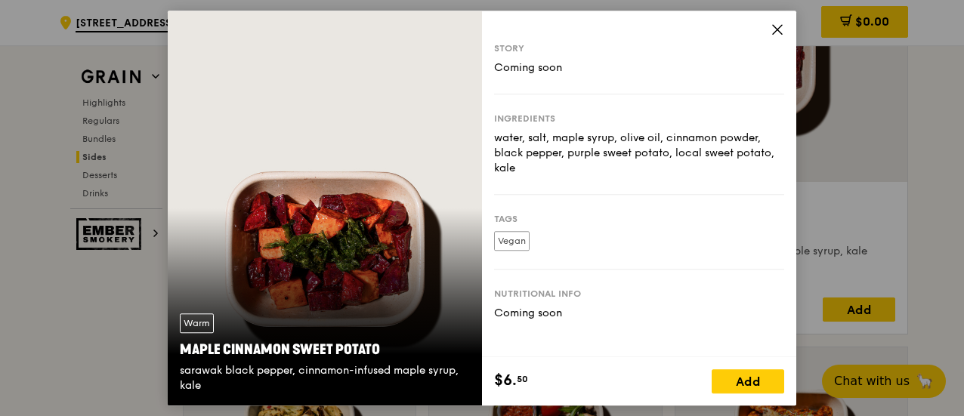
click at [773, 32] on icon at bounding box center [777, 29] width 9 height 9
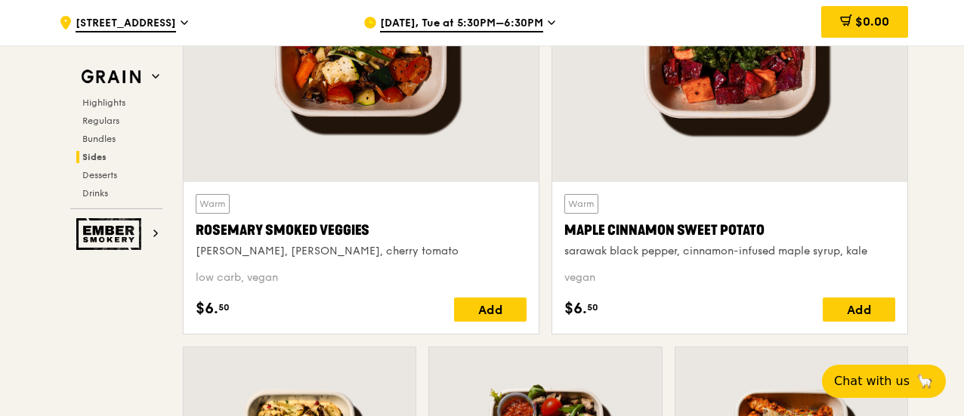
drag, startPoint x: 562, startPoint y: 260, endPoint x: 872, endPoint y: 259, distance: 309.7
click at [872, 259] on div "Warm Maple Cinnamon Sweet Potato sarawak black pepper, cinnamon-infused maple s…" at bounding box center [729, 258] width 355 height 152
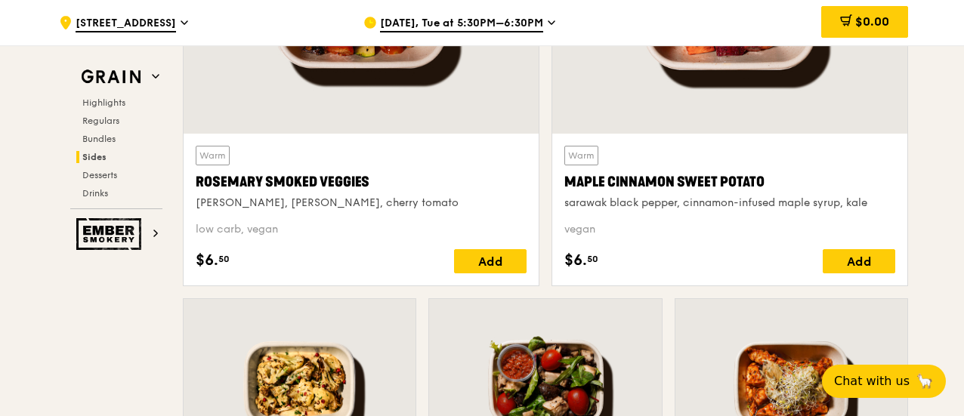
scroll to position [3987, 0]
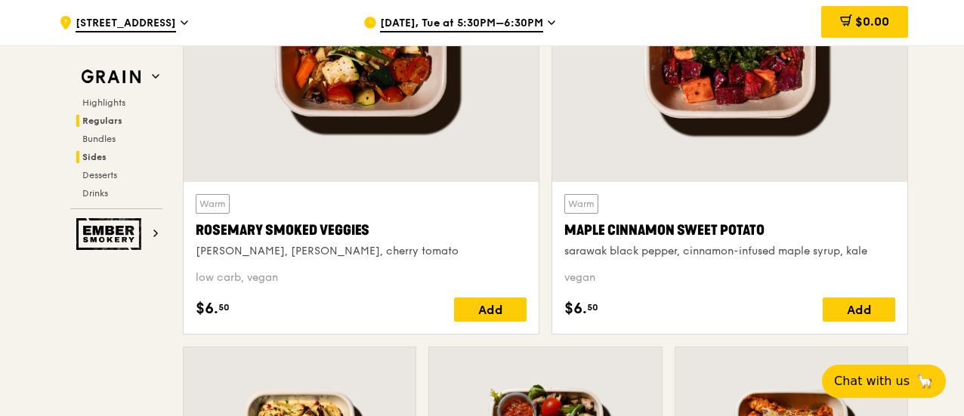
click at [87, 119] on span "Regulars" at bounding box center [102, 121] width 40 height 11
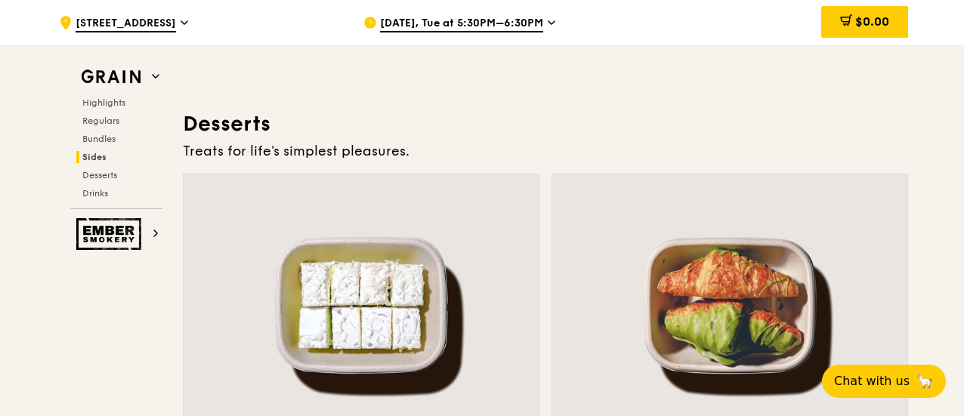
scroll to position [3917, 0]
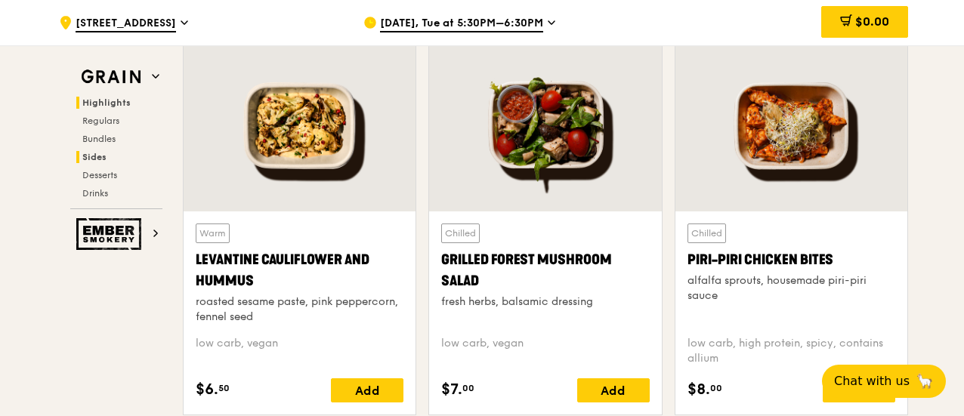
click at [124, 103] on span "Highlights" at bounding box center [106, 102] width 48 height 11
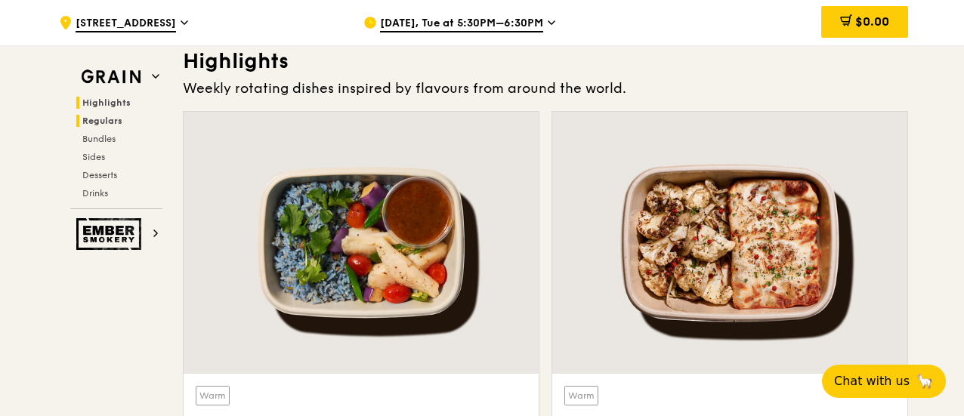
click at [119, 119] on span "Regulars" at bounding box center [102, 121] width 40 height 11
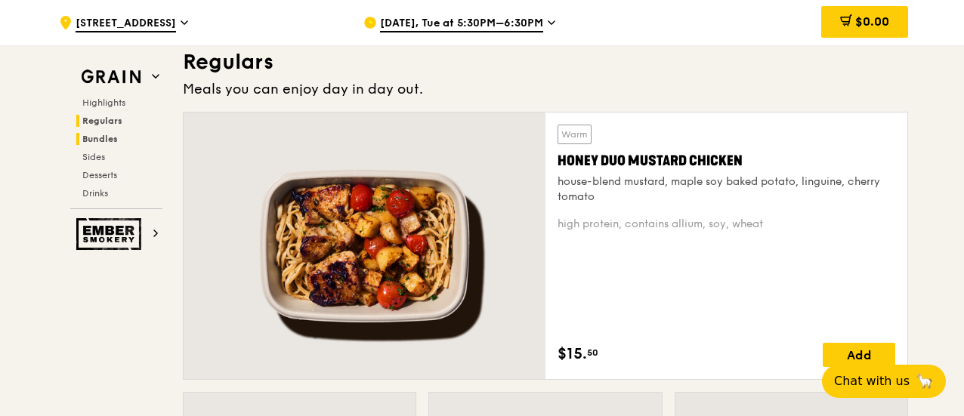
click at [113, 134] on h2 "Bundles" at bounding box center [119, 139] width 86 height 12
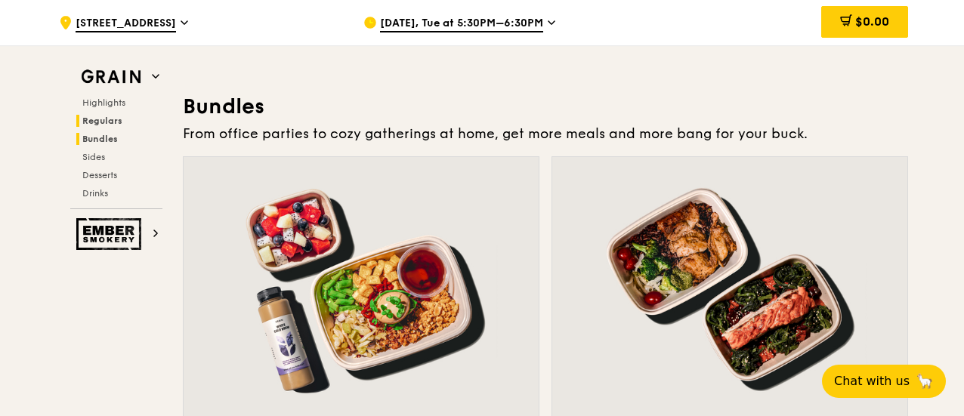
scroll to position [2227, 0]
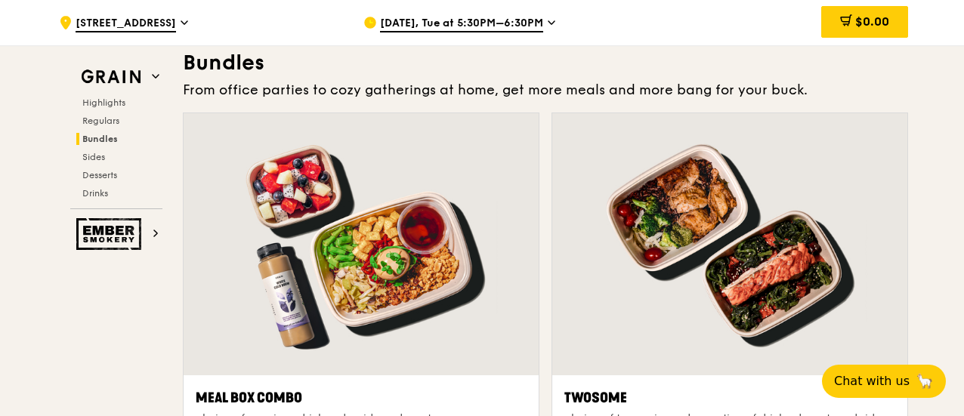
click at [109, 149] on div "Highlights Regulars Bundles Sides Desserts Drinks" at bounding box center [116, 148] width 92 height 103
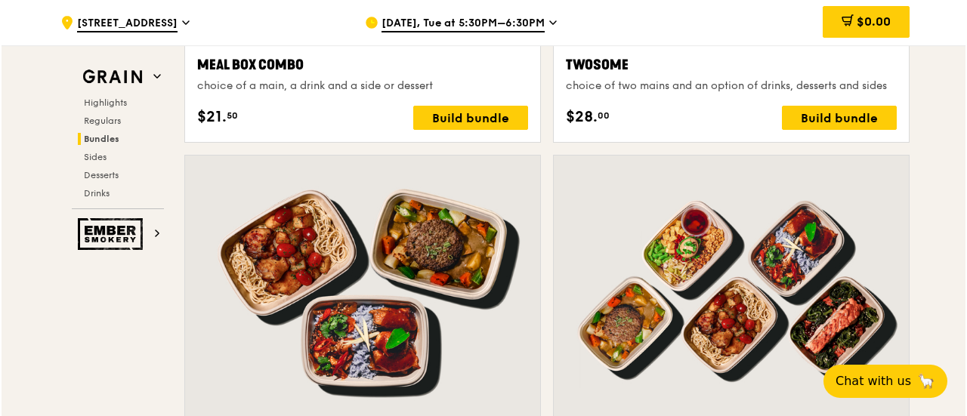
scroll to position [2302, 0]
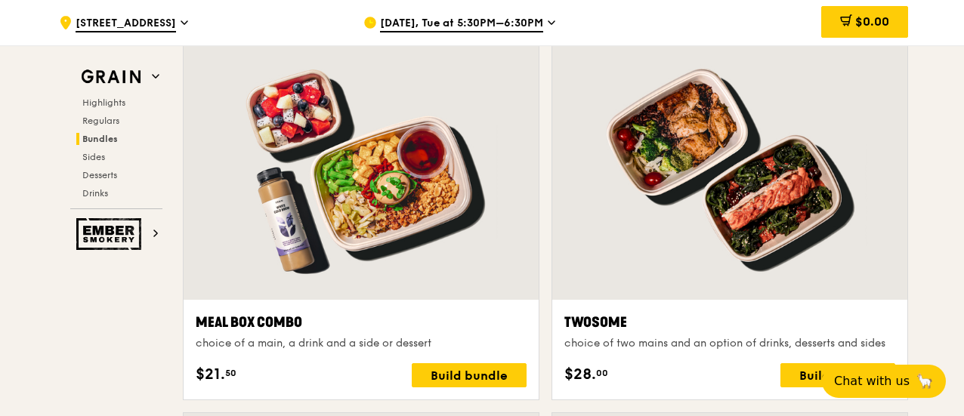
click at [426, 196] on div at bounding box center [361, 169] width 355 height 262
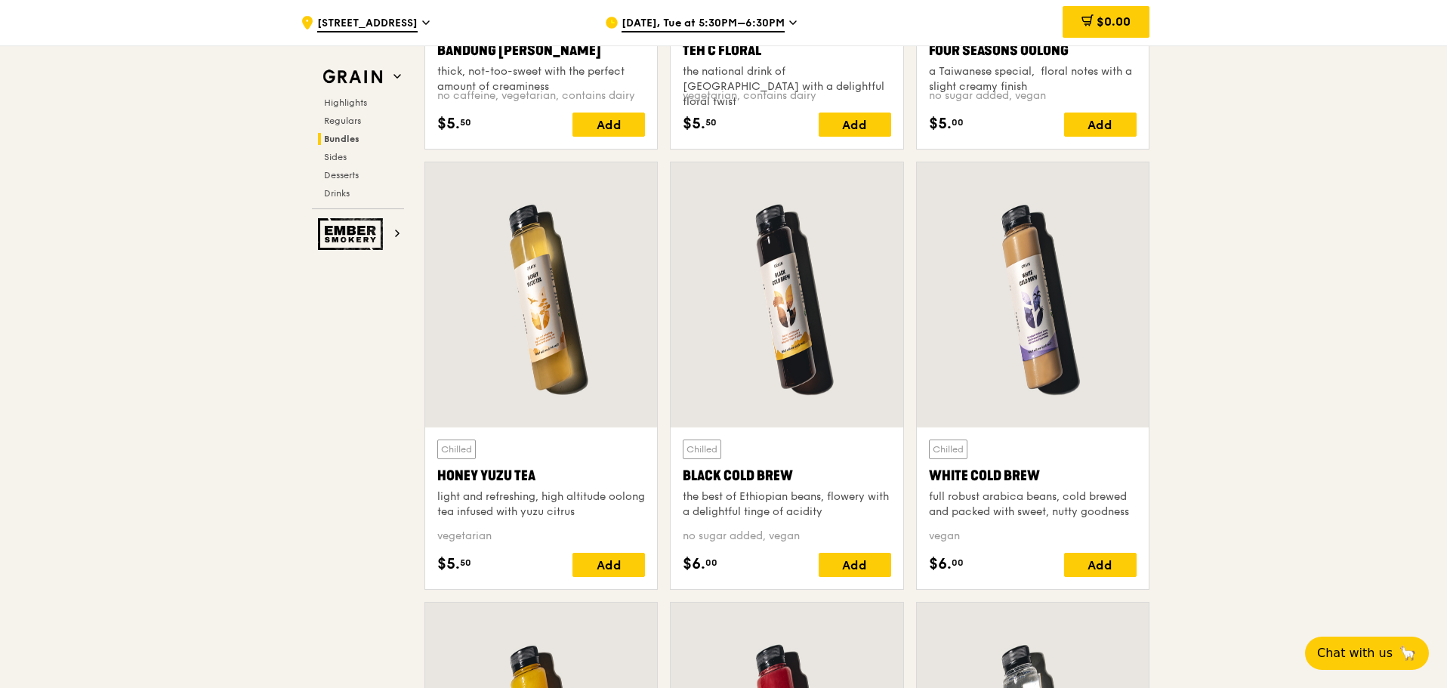
scroll to position [5656, 0]
